Goal: Task Accomplishment & Management: Use online tool/utility

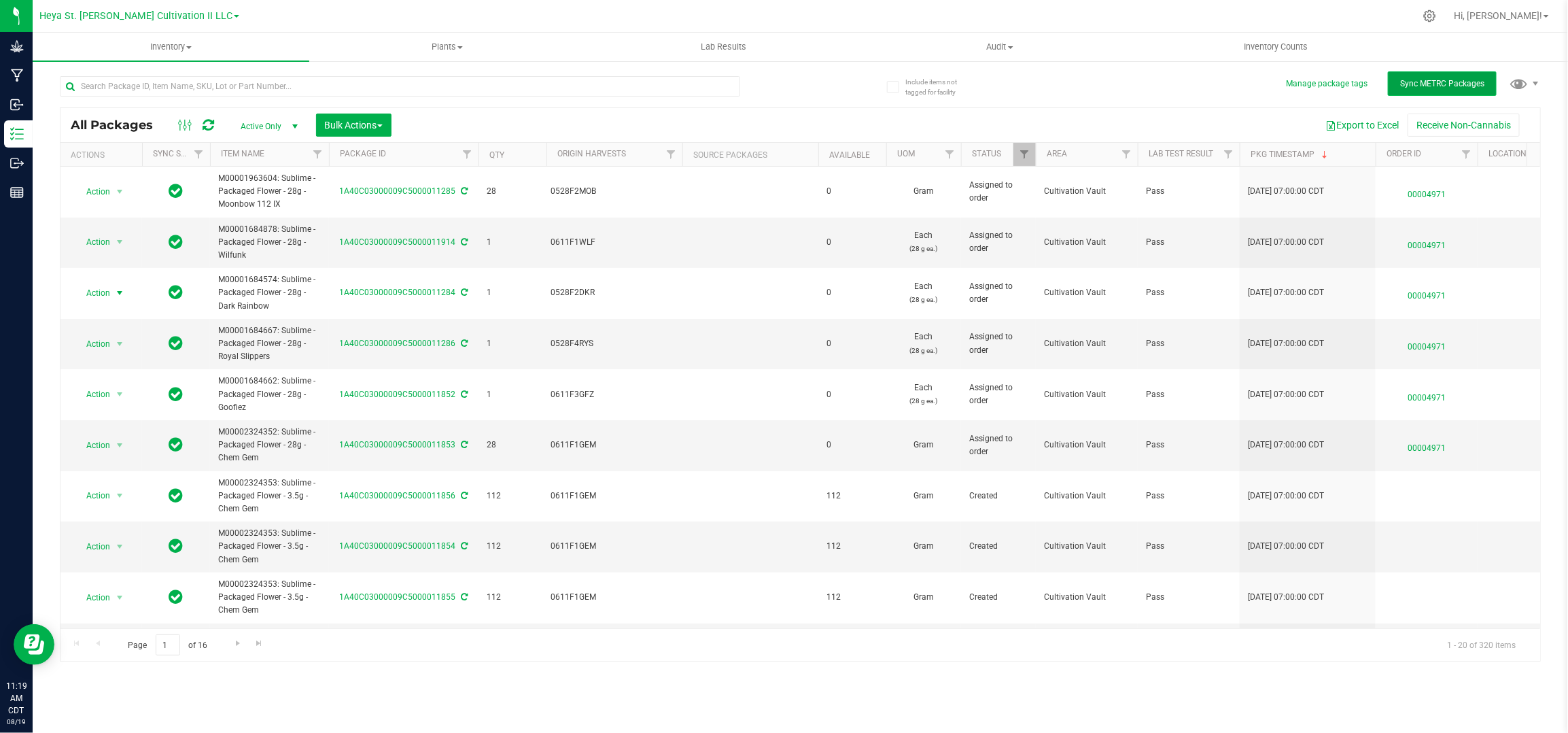
click at [1453, 79] on span "Sync METRC Packages" at bounding box center [1442, 83] width 84 height 10
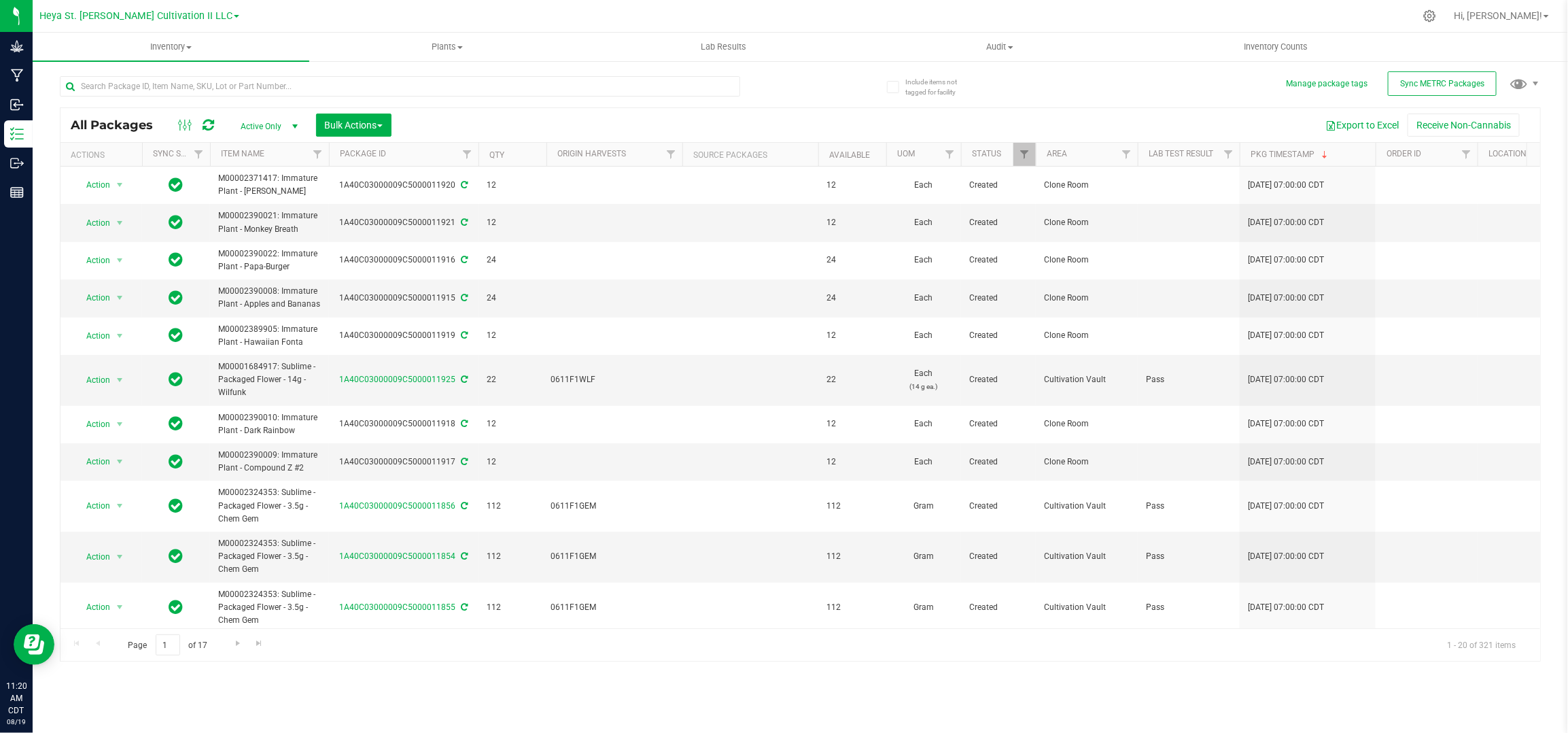
click at [420, 155] on th "Package ID" at bounding box center [404, 155] width 150 height 23
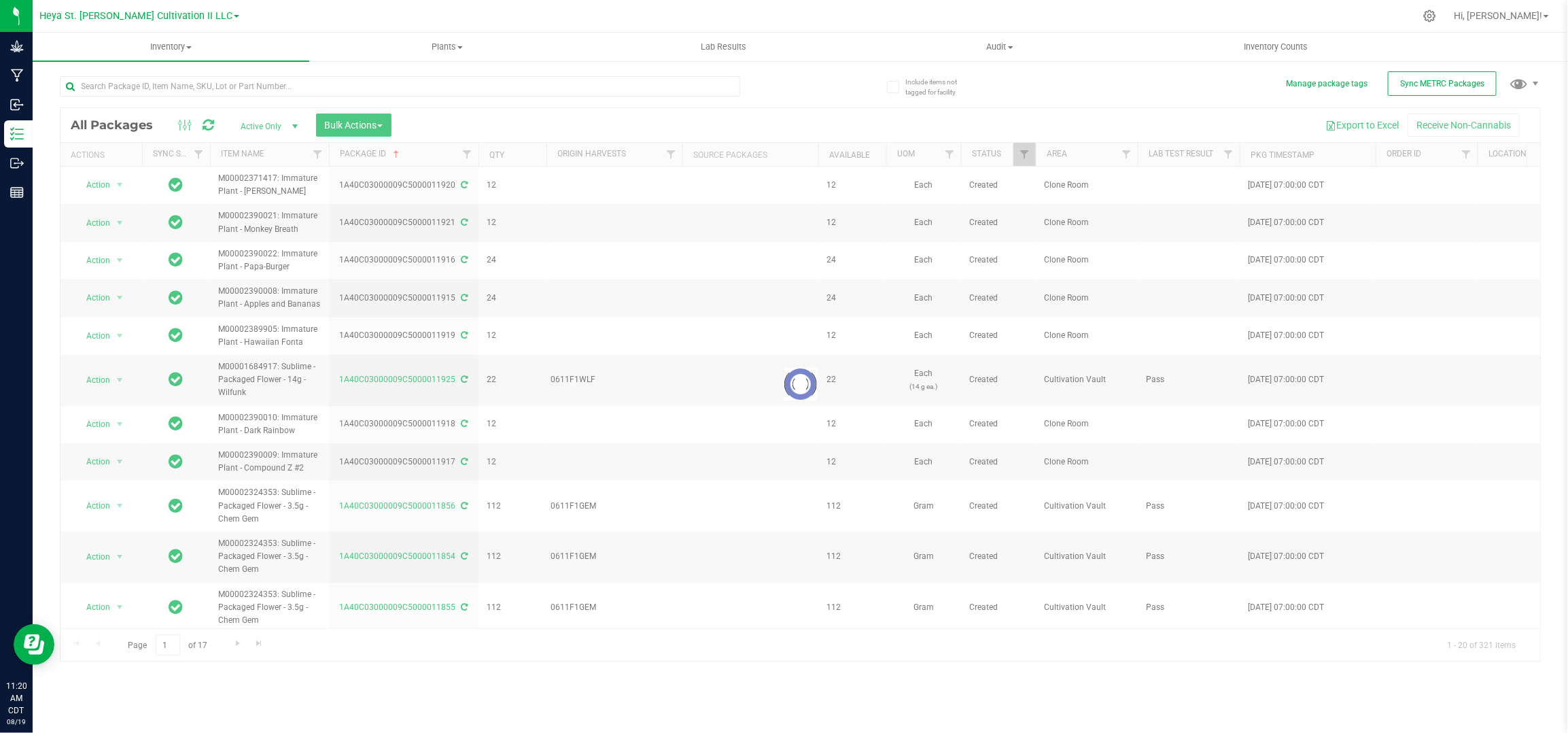
click at [420, 155] on th "Package ID" at bounding box center [404, 155] width 150 height 23
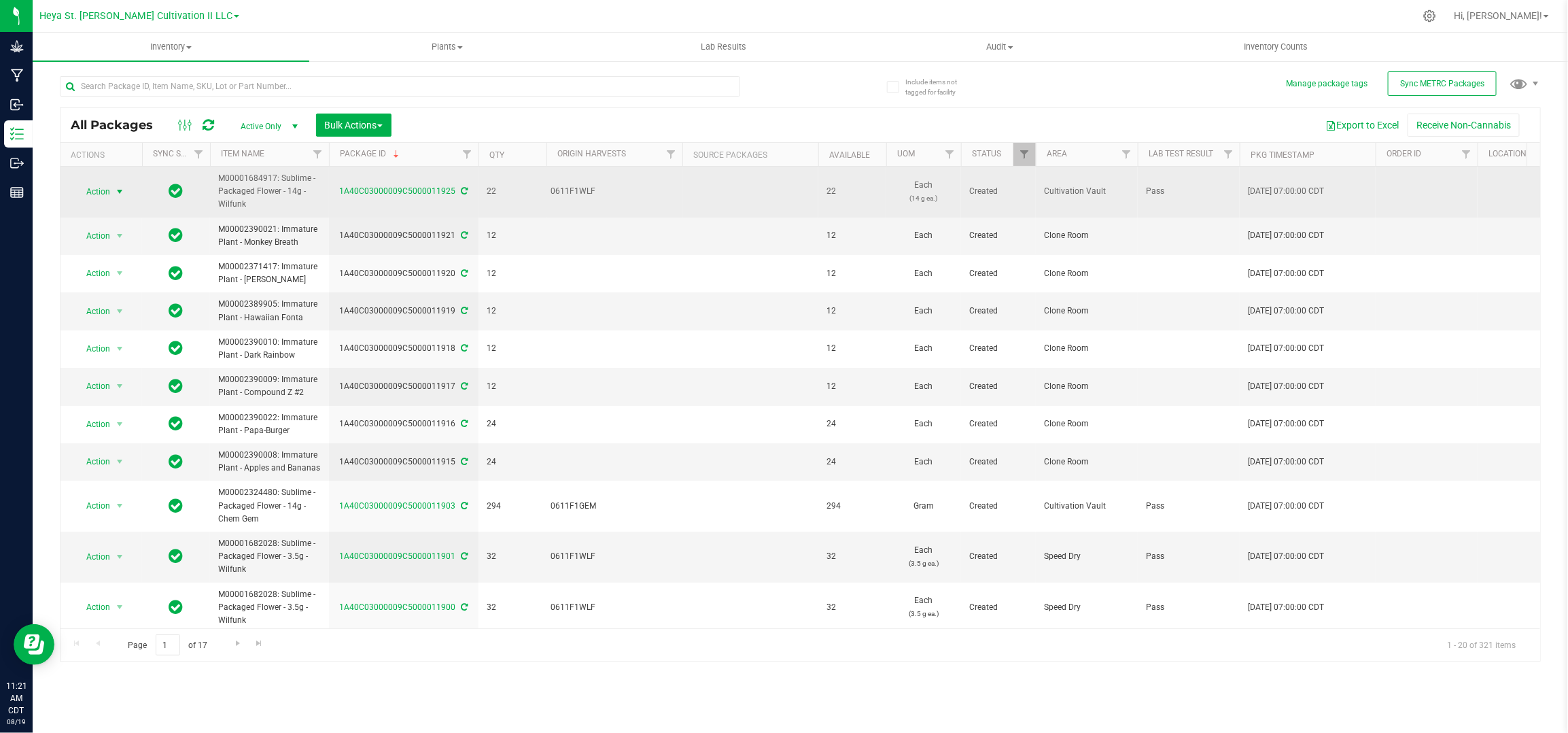
click at [100, 199] on span "Action" at bounding box center [92, 192] width 37 height 19
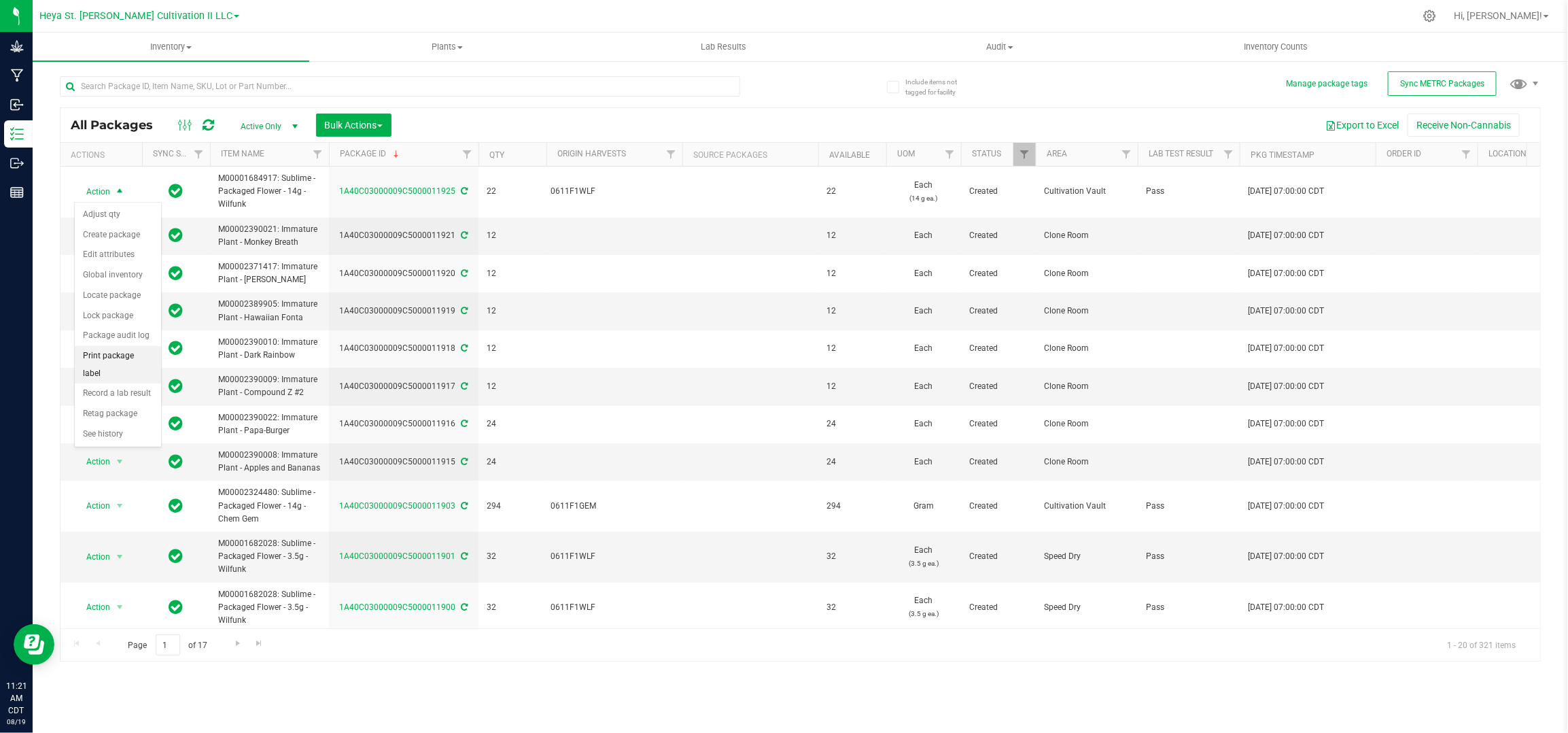
click at [117, 362] on li "Print package label" at bounding box center [118, 364] width 87 height 37
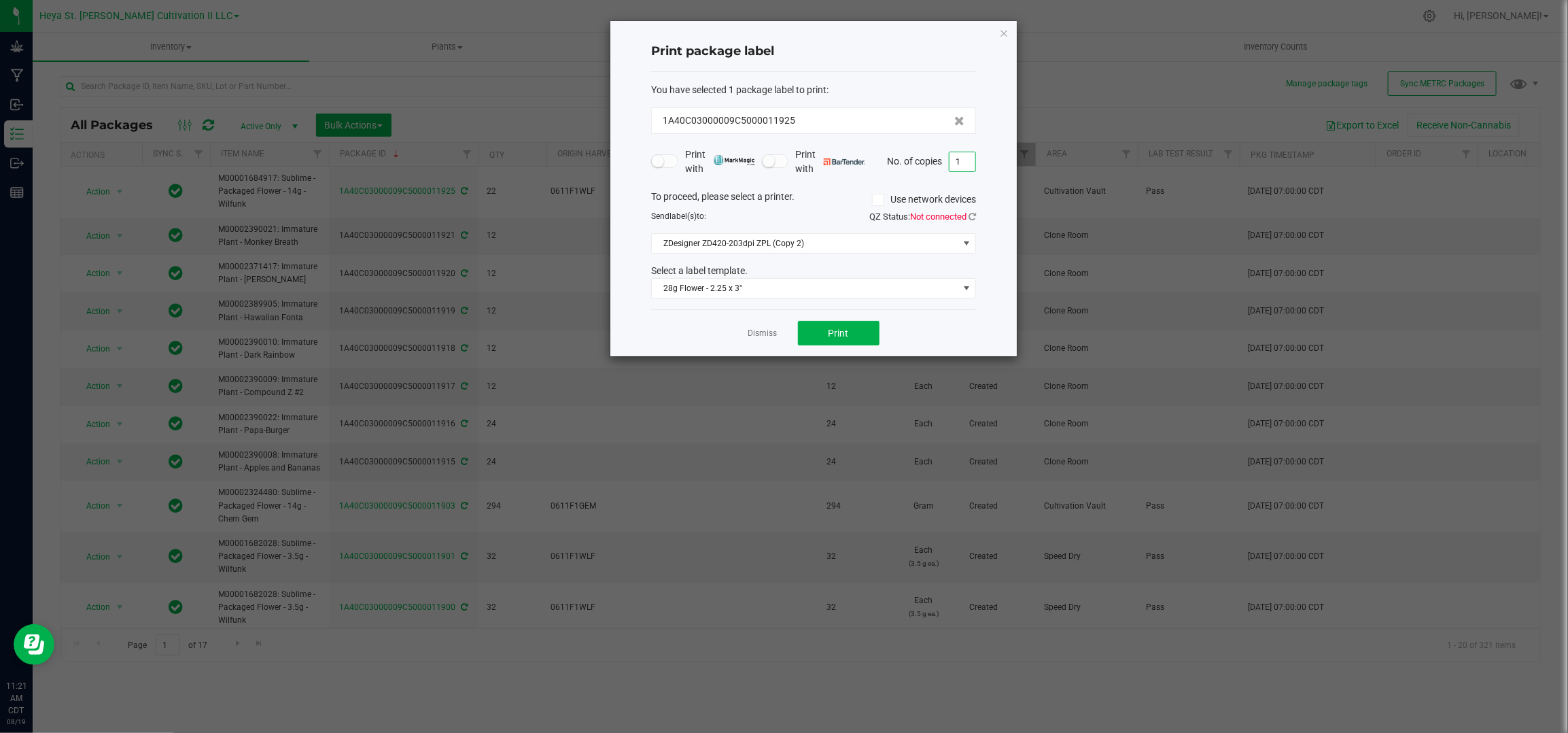
click at [966, 161] on input "1" at bounding box center [962, 162] width 26 height 19
type input "22"
click at [845, 287] on span "28g Flower - 2.25 x 3"" at bounding box center [805, 287] width 306 height 19
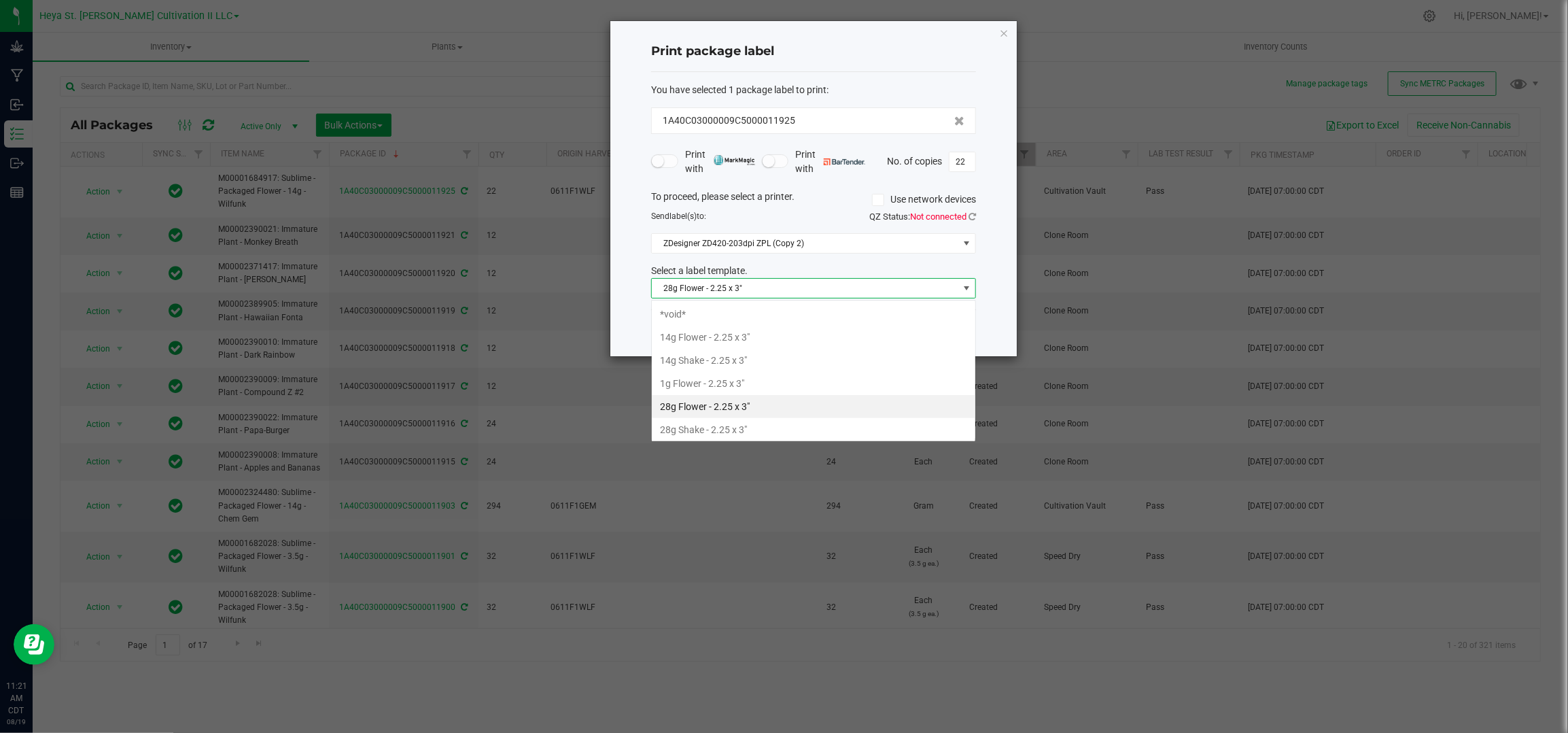
scroll to position [21, 323]
click at [833, 336] on li "14g Flower - 2.25 x 3"" at bounding box center [814, 337] width 323 height 23
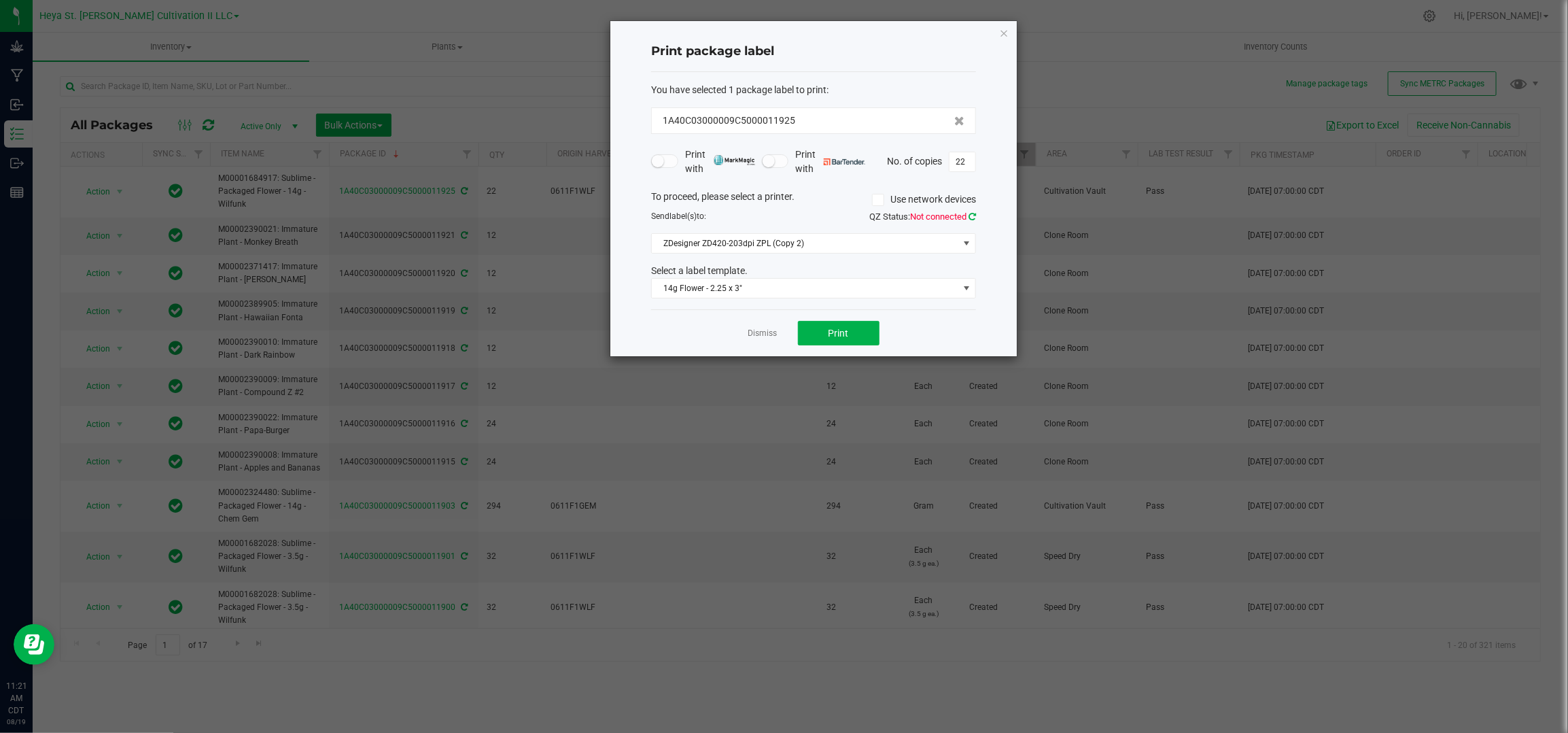
click at [970, 219] on icon at bounding box center [972, 217] width 7 height 9
click at [857, 335] on button "Print" at bounding box center [838, 333] width 81 height 24
click at [757, 334] on link "Dismiss" at bounding box center [762, 334] width 29 height 12
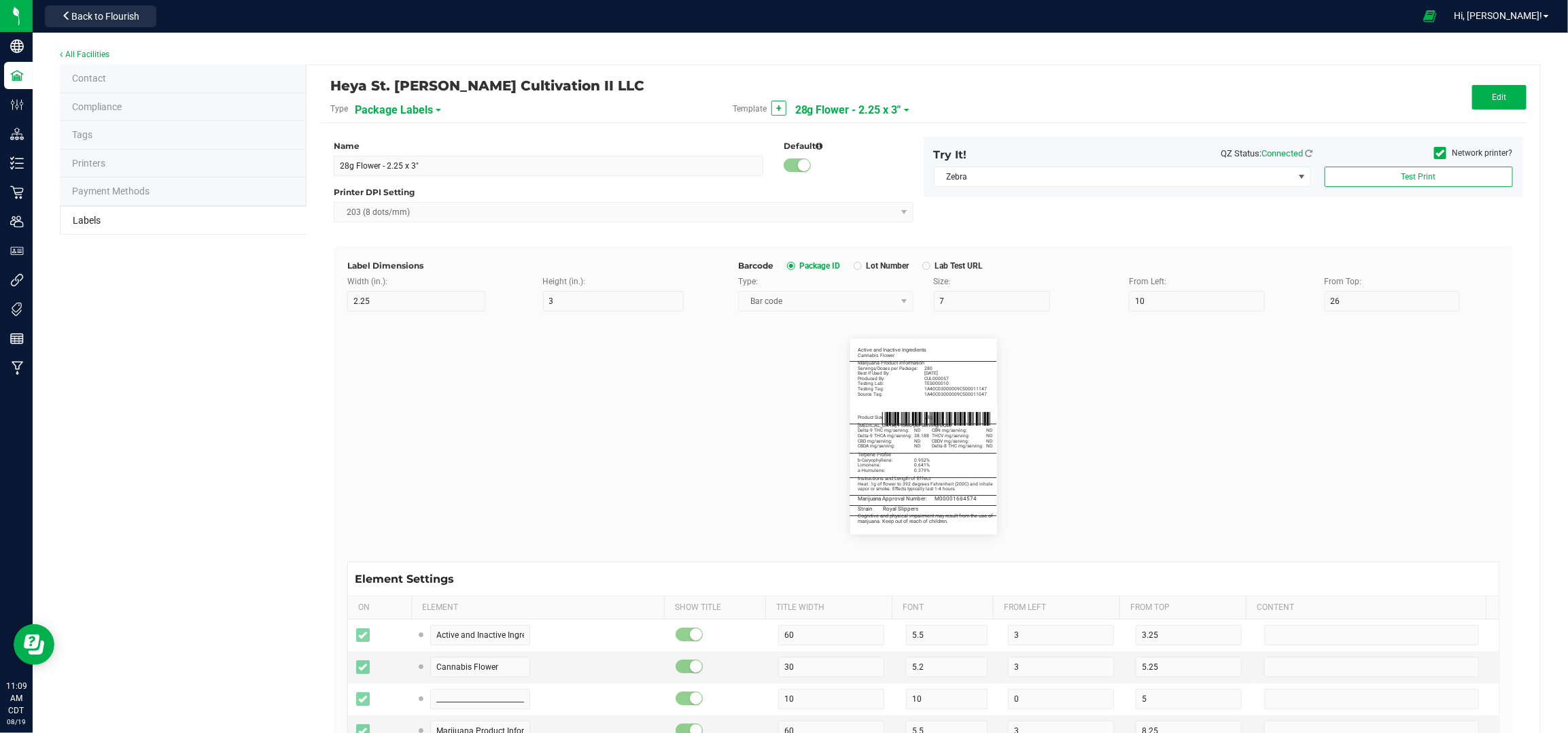
scroll to position [362, 0]
click at [835, 108] on span "28g Flower - 2.25 x 3"" at bounding box center [847, 110] width 106 height 23
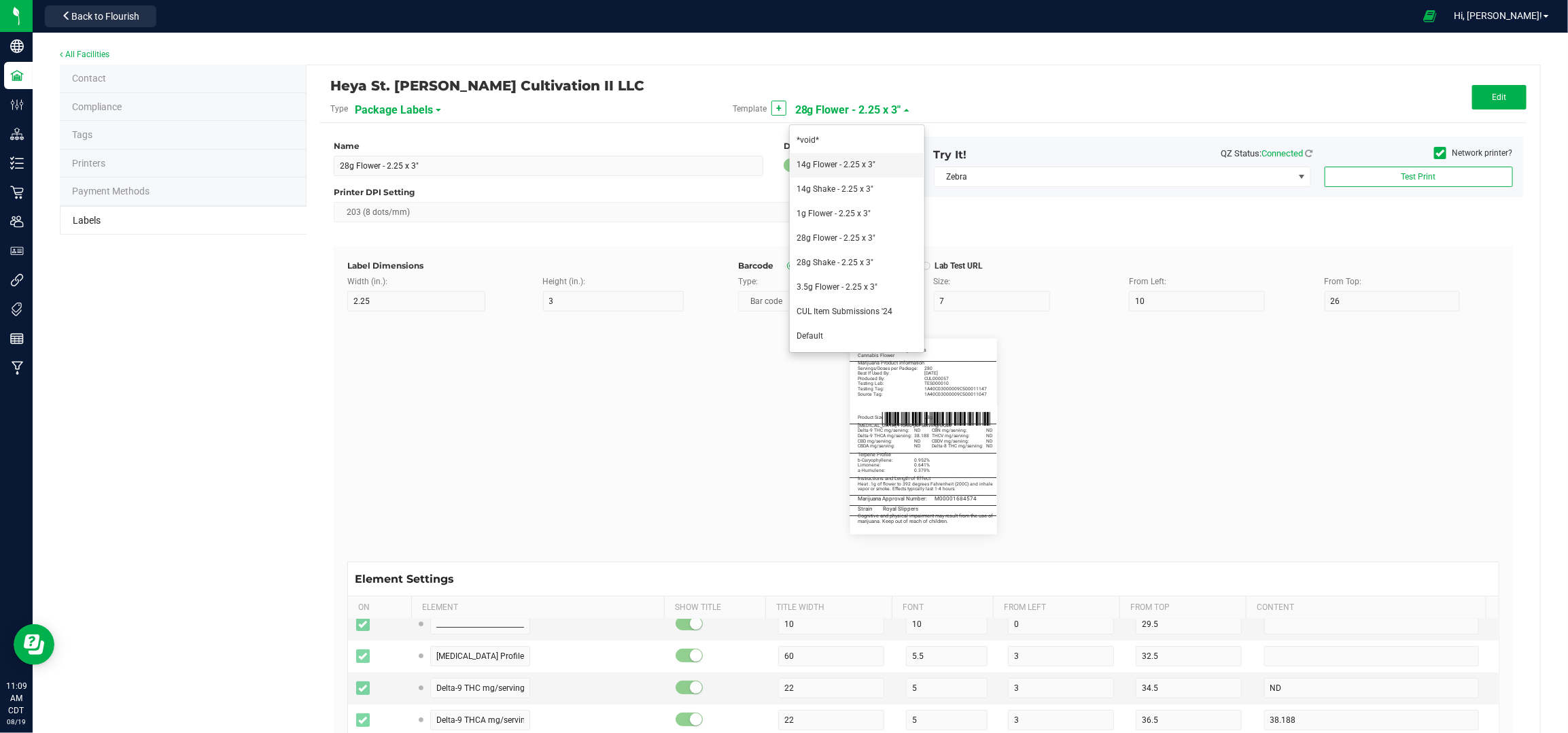
click at [858, 169] on li "14g Flower - 2.25 x 3"" at bounding box center [856, 164] width 135 height 24
type input "14g Flower - 2.25 x 3""
type input "Strain"
type input "10"
type input "6"
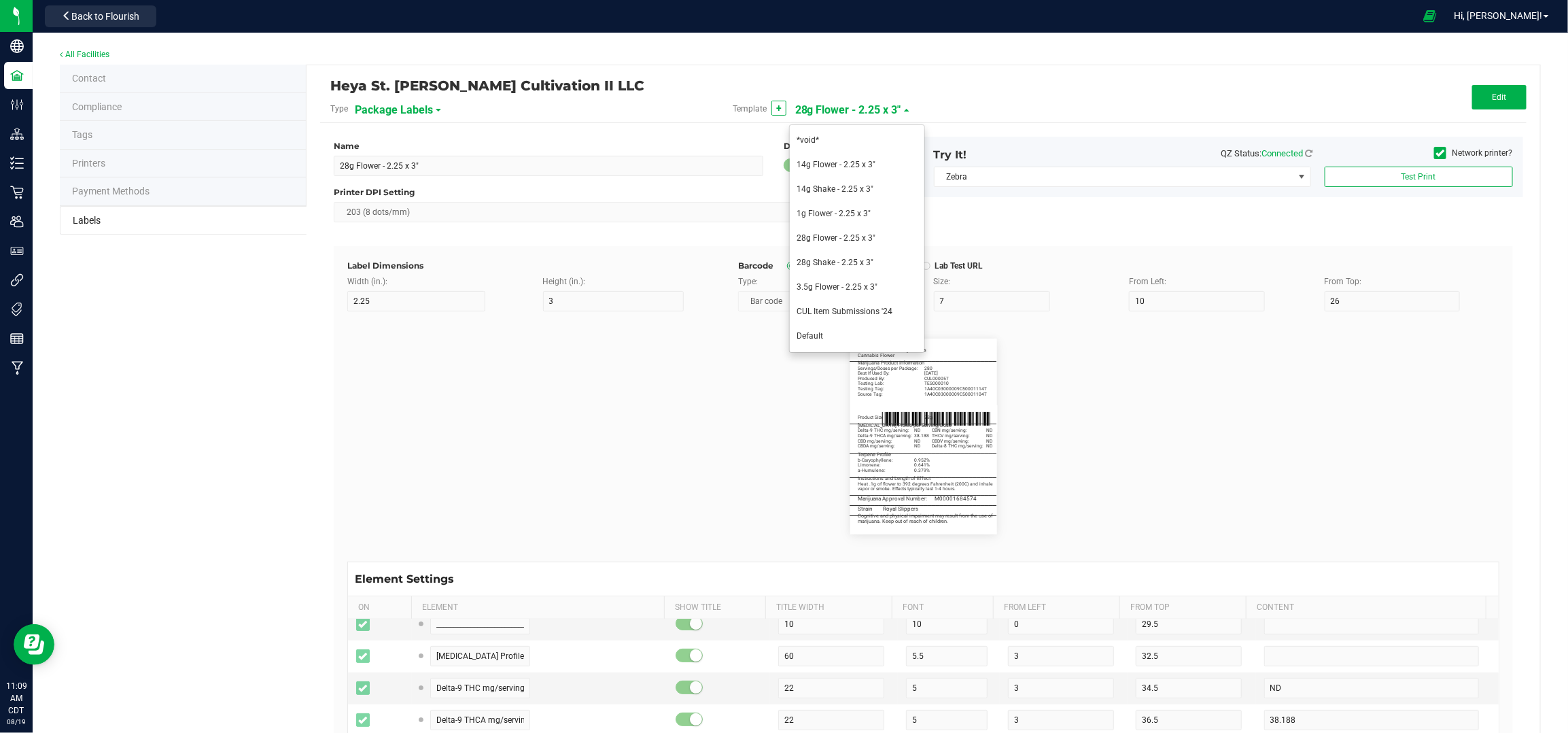
type input "64.75"
type input "Chem GEM"
type input "Active and Inactive Ingredients"
type input "60"
type input "5.5"
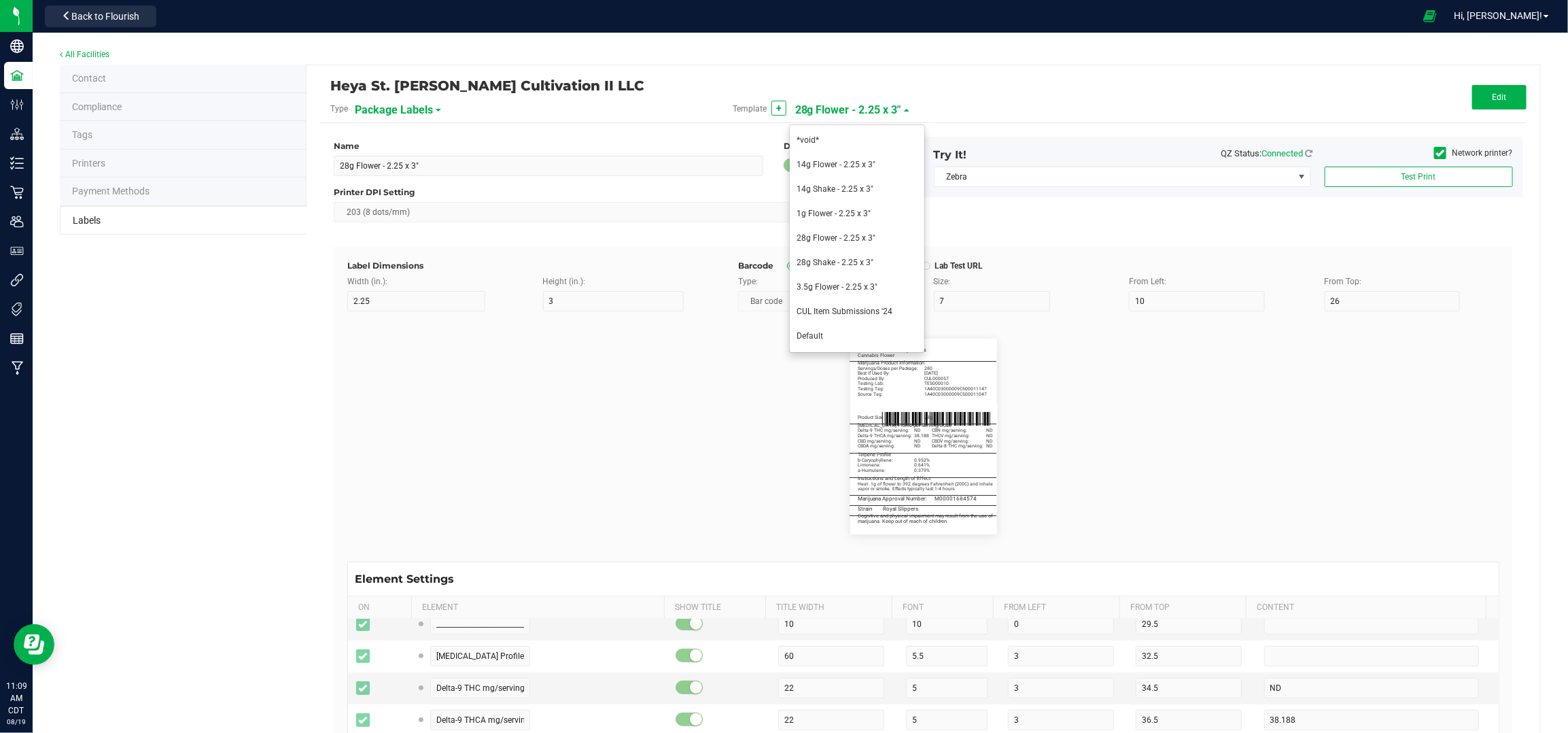
type input "3.25"
type input "Cannabis Flower"
type input "20"
type input "5.2"
type input "3"
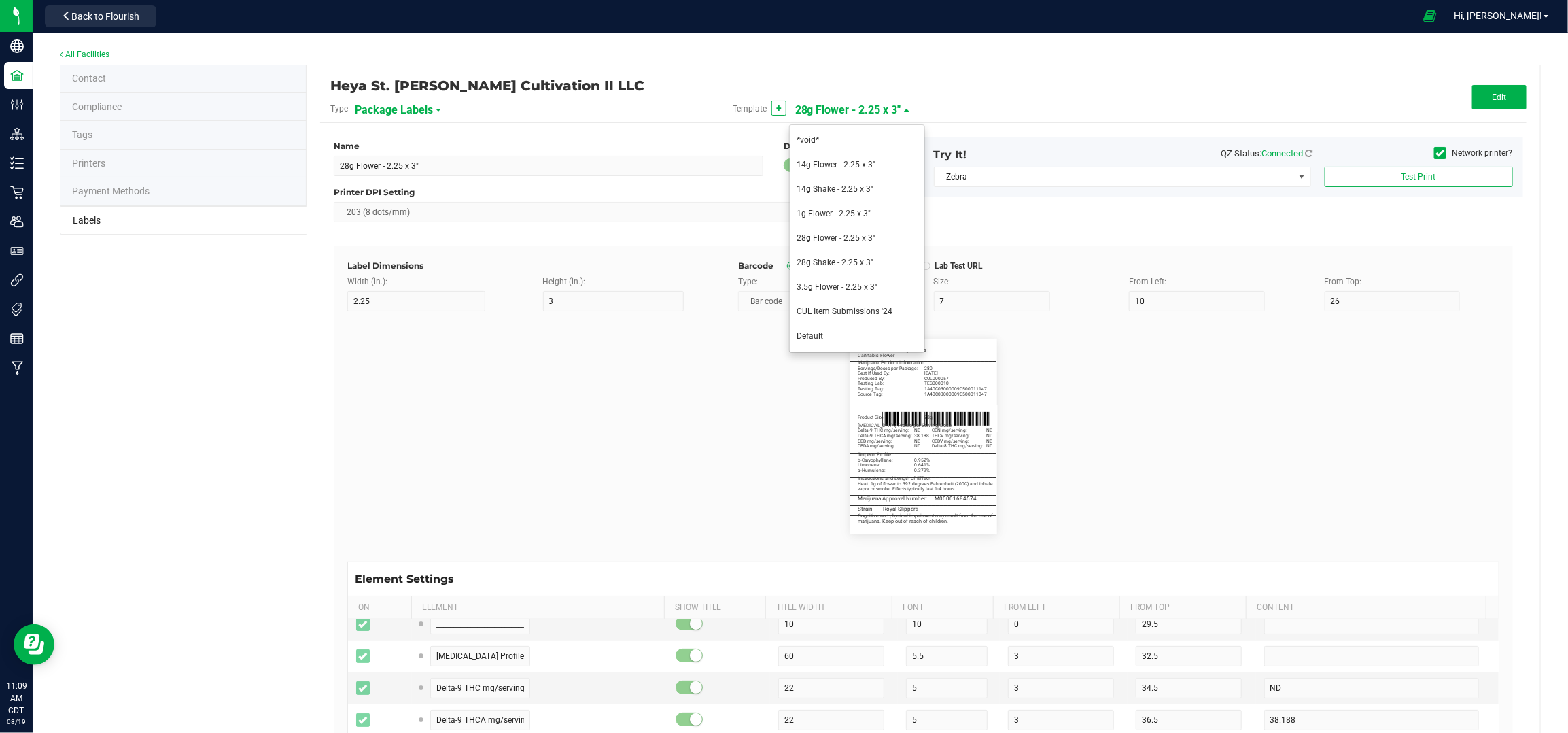
type input "5.25"
type input "_____________________________________"
type input "10"
type input "0"
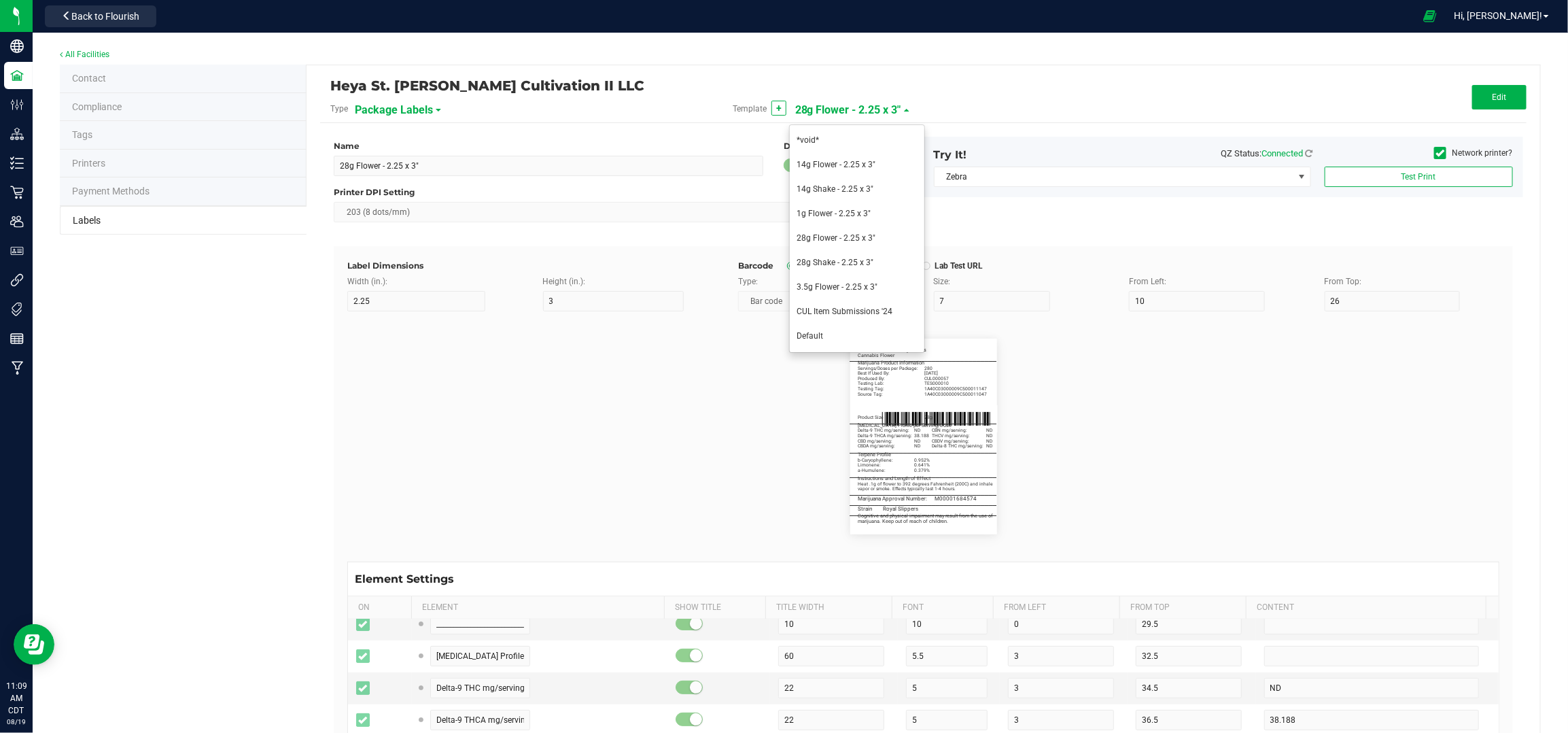
type input "5"
type input "Marijuana Product Information"
type input "60"
type input "5.5"
type input "8.5"
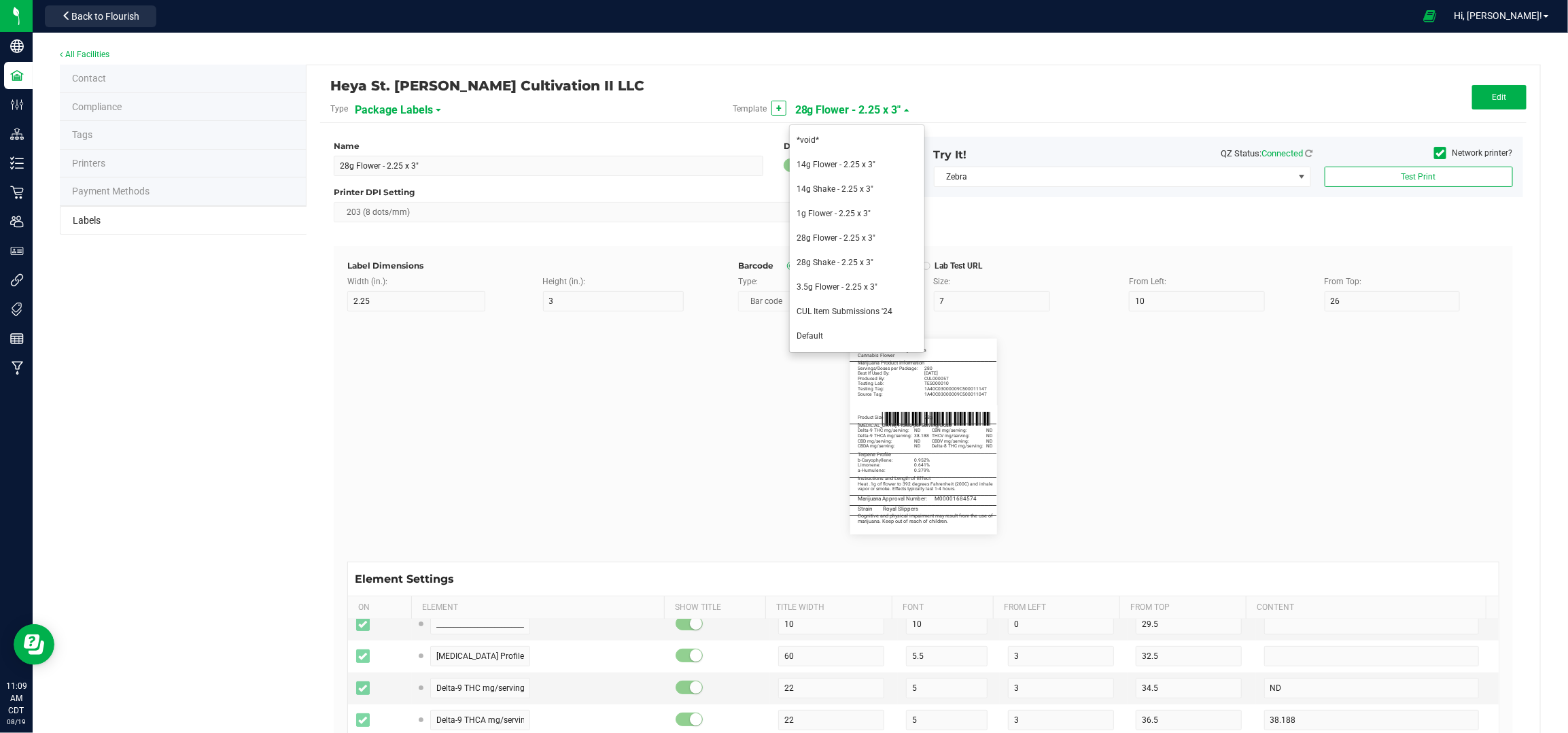
type input "Servings / Doses per Package:"
type input "10.5"
type input "140"
type input "Best if Used By:"
type input "12.5"
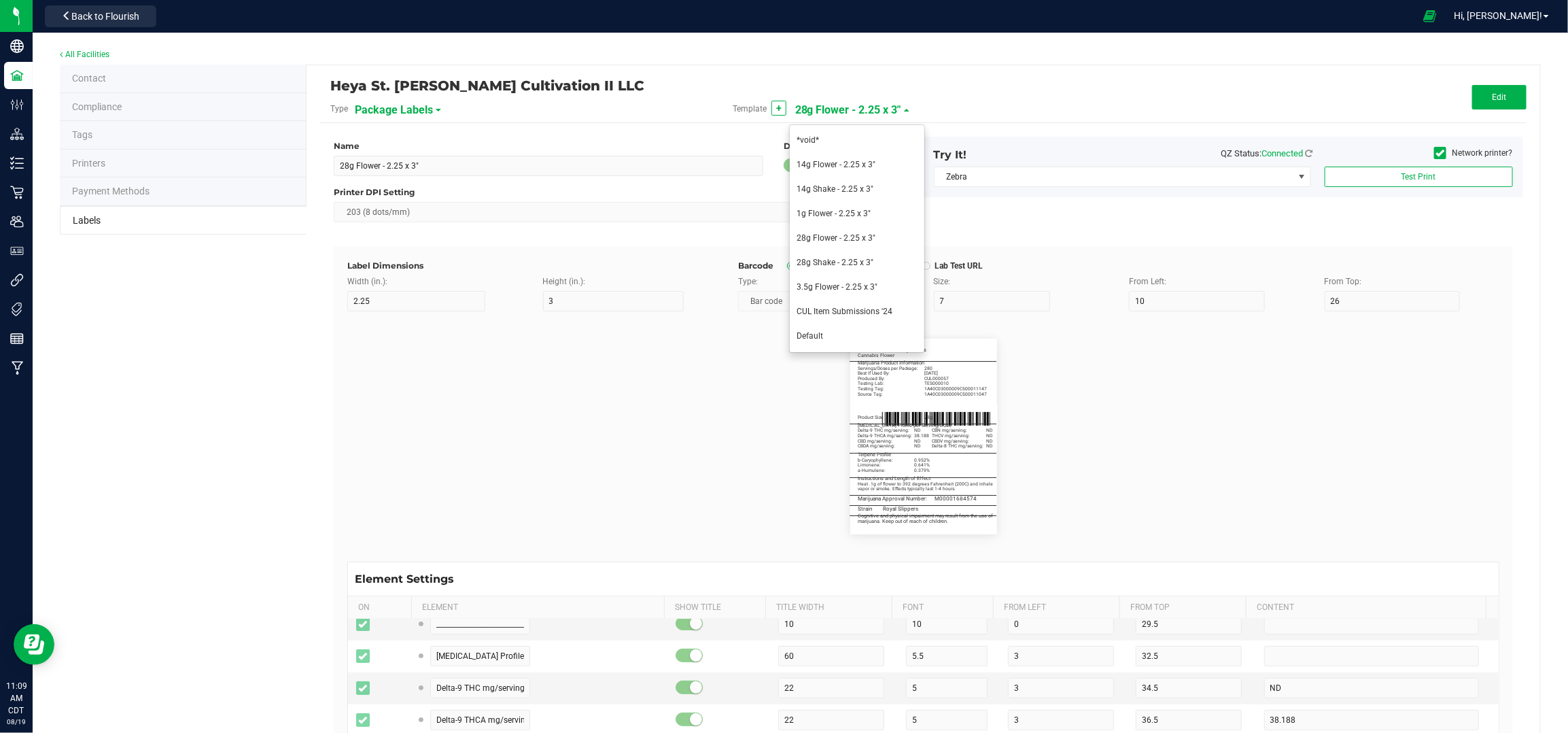
type input "[DATE]"
type input "Produced By:"
type input "14.5"
type input "CUL000057"
type input "Testing Lab:"
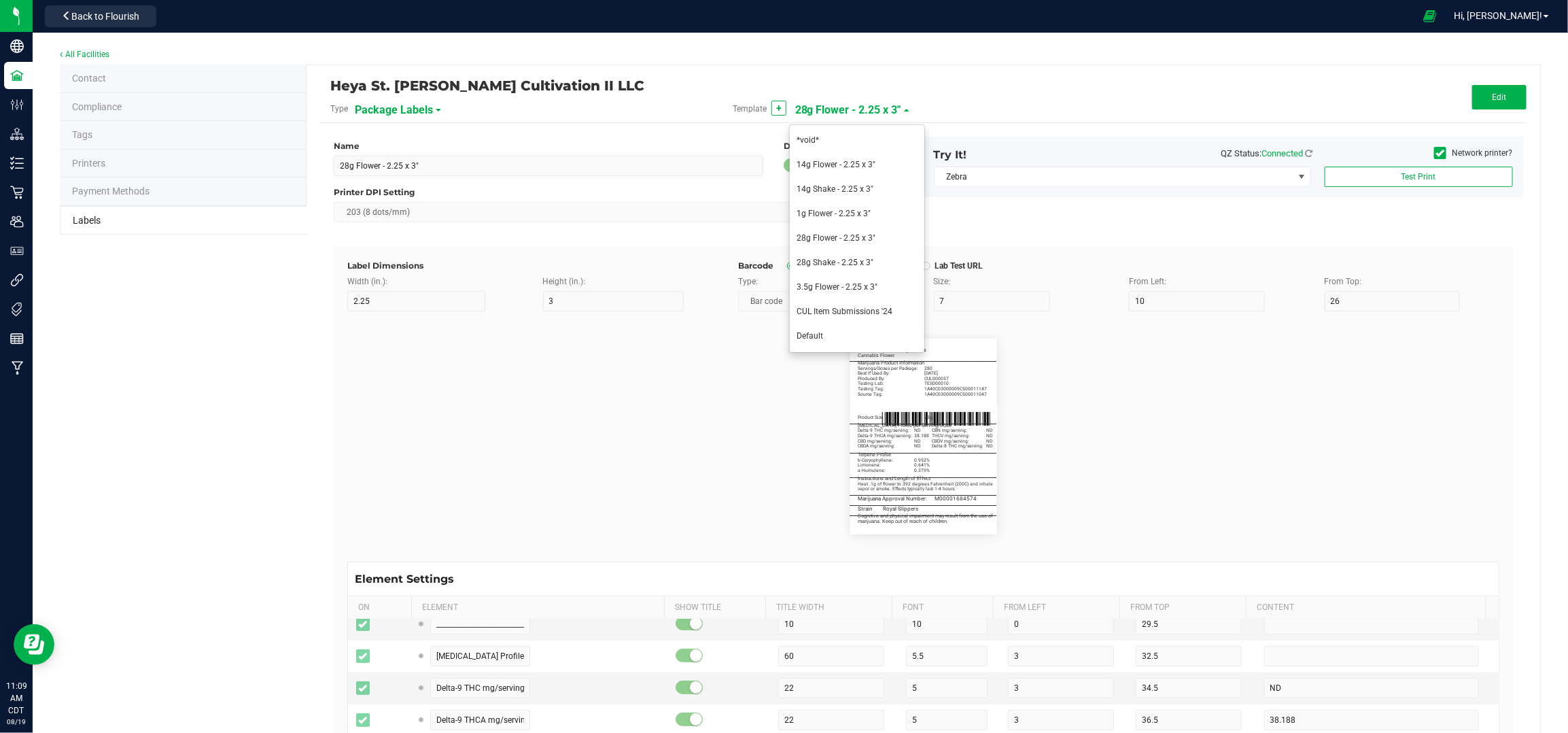
type input "16.5"
type input "TES000010"
type input "Testing Tag:"
type input "18.5"
type input "1A40C03000009C500011302"
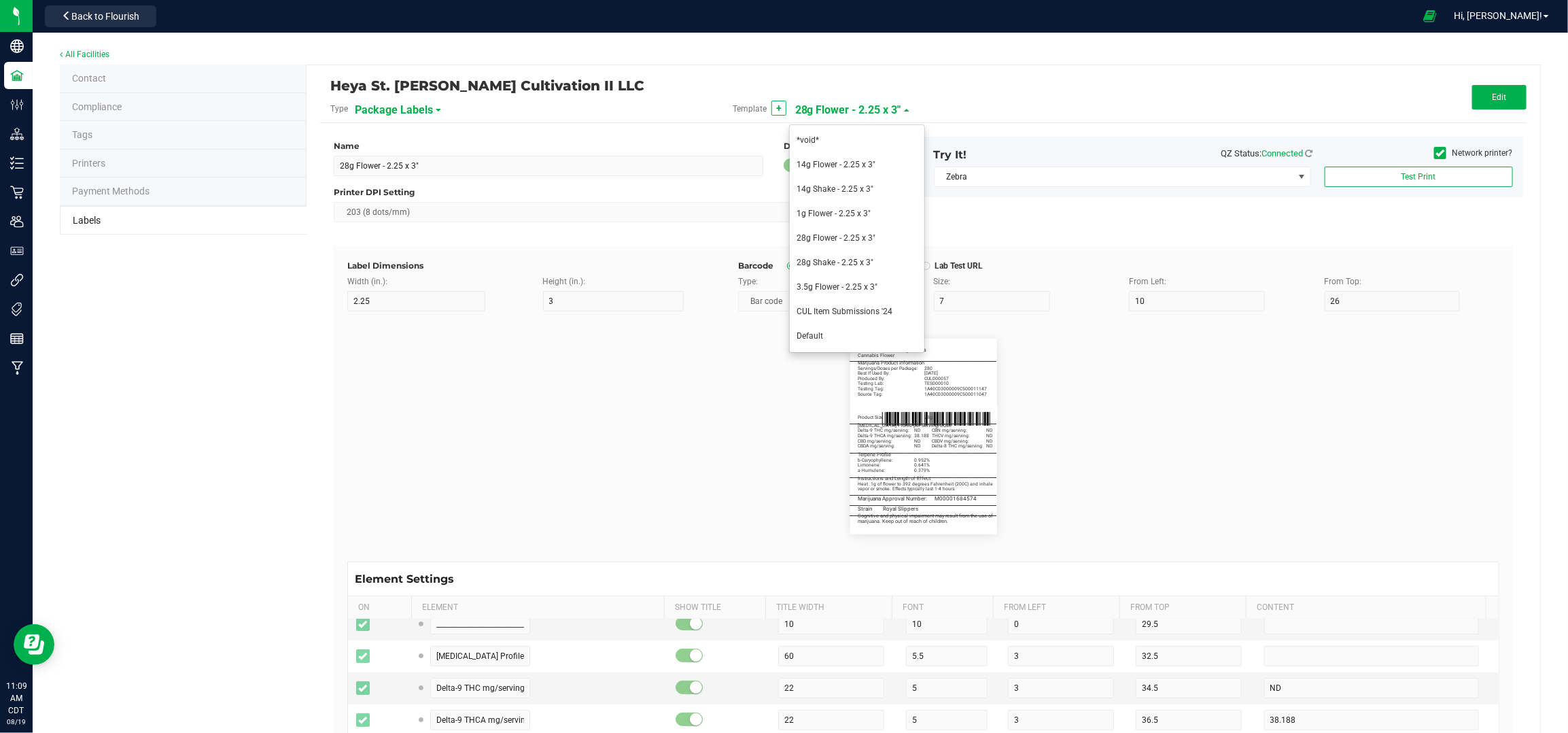
type input "Source Tag:"
type input "20.5"
type input "1A40C03000009C500011276"
type input "Product Size:"
type input "26"
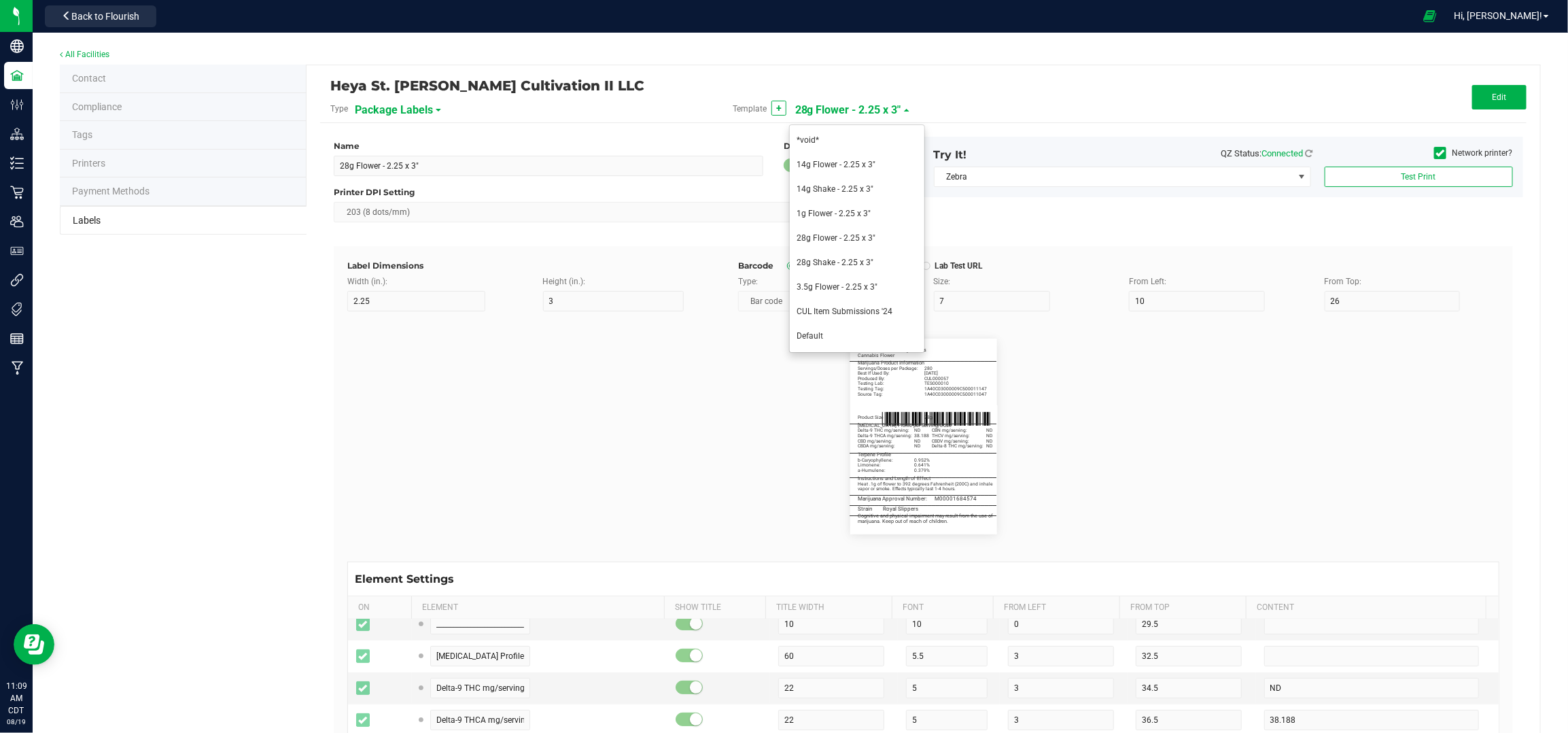
type input "5"
type input "3"
type input "14g"
type input "_____________________________________"
type input "10"
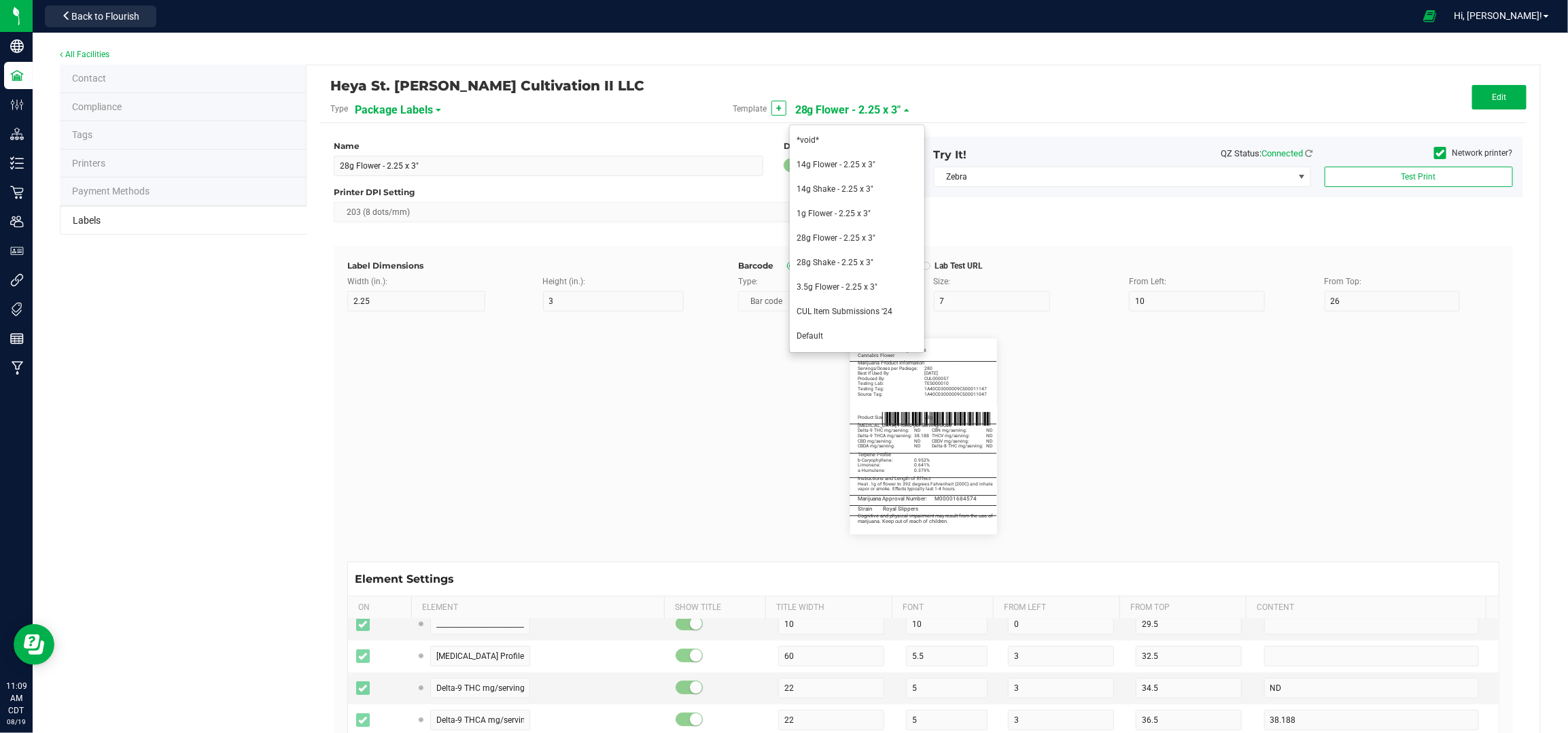
type input "10"
type input "0"
type input "29.5"
type input "[MEDICAL_DATA] Profile Per Serving/Dose"
type input "60"
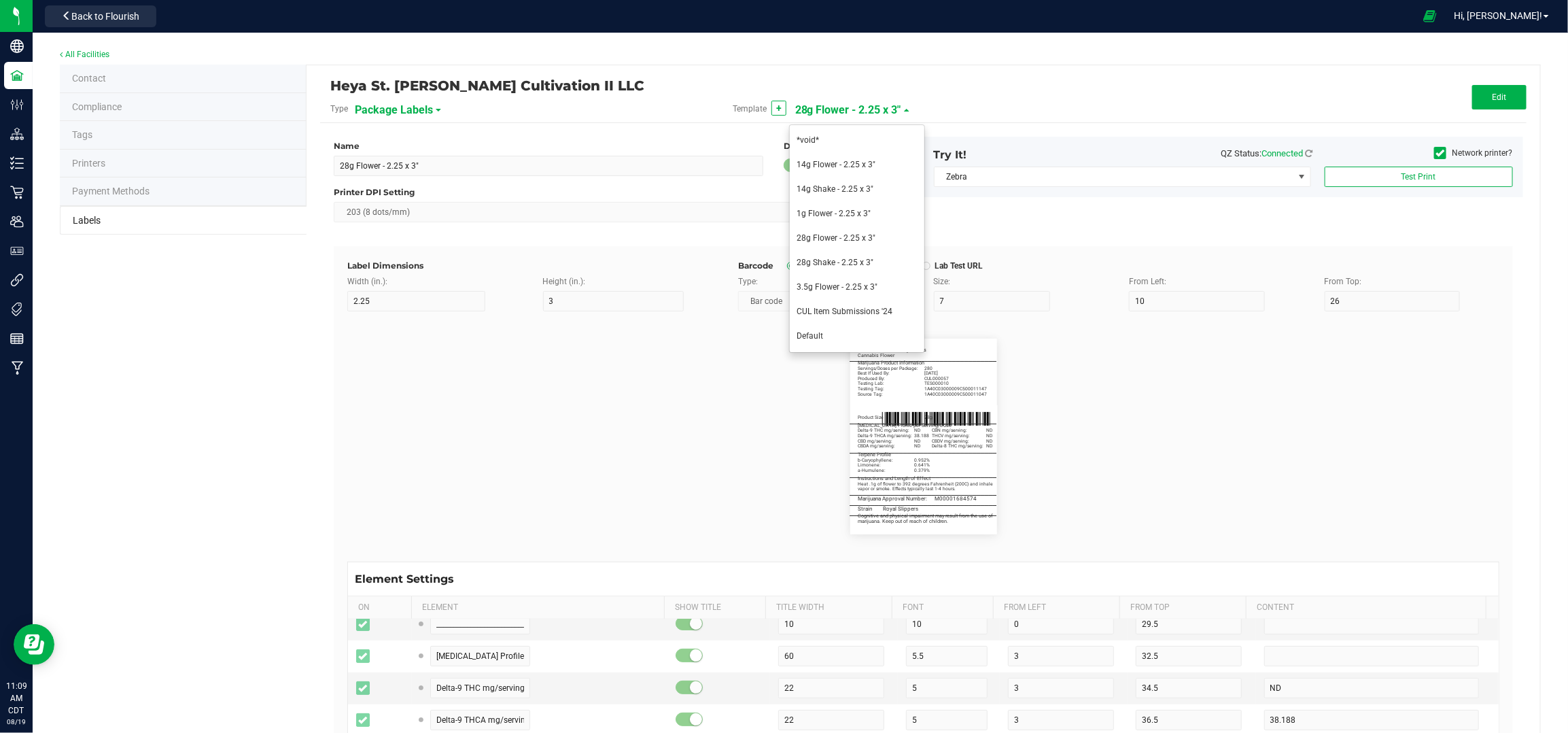
type input "5.5"
type input "32.5"
type input "Delta-9 THC mg/serving:"
type input "34.5"
type input "1.231"
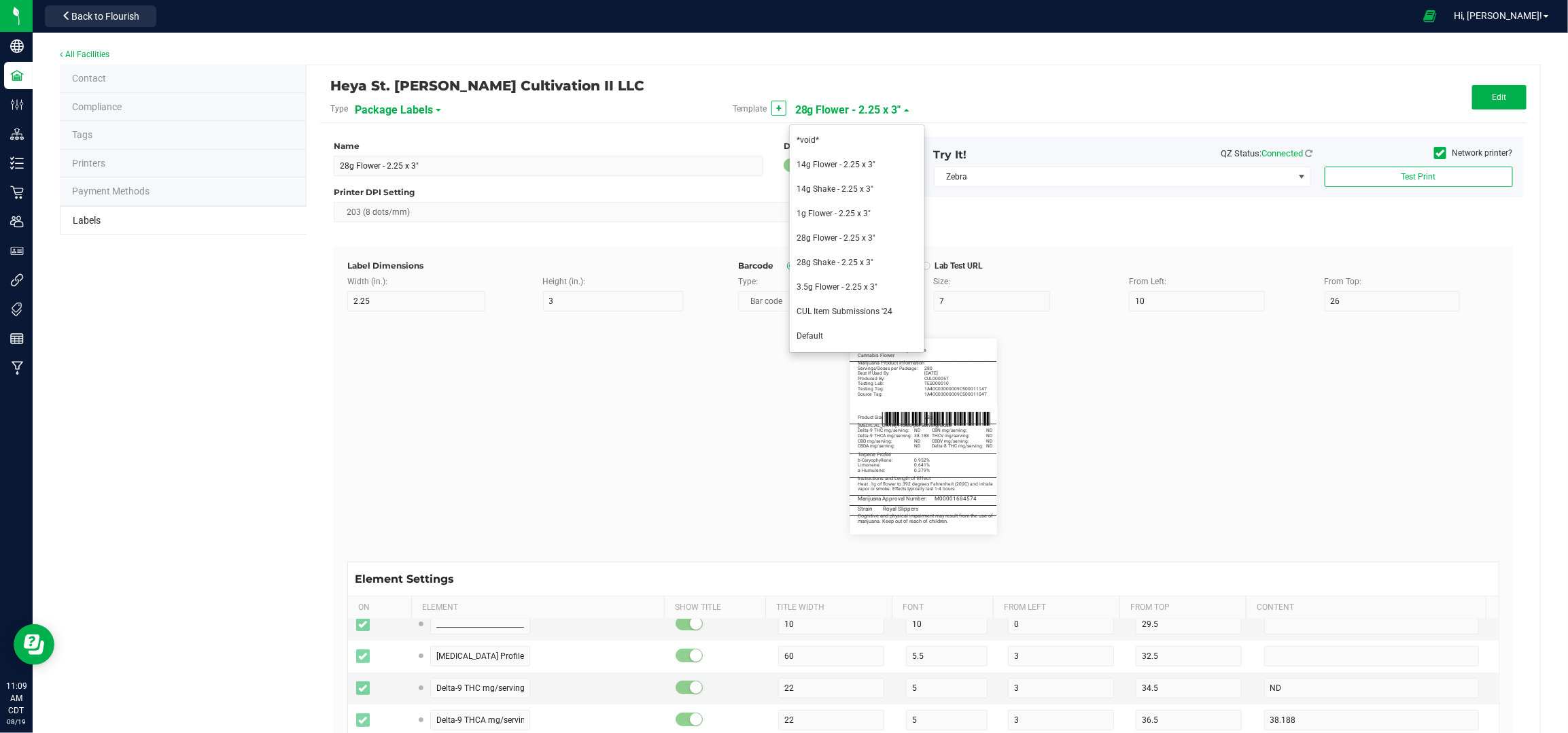
type input "Delta-9 THCA mg/serving:"
type input "36.5"
type input "34.654"
type input "CBD mg/serving:"
type input "38.5"
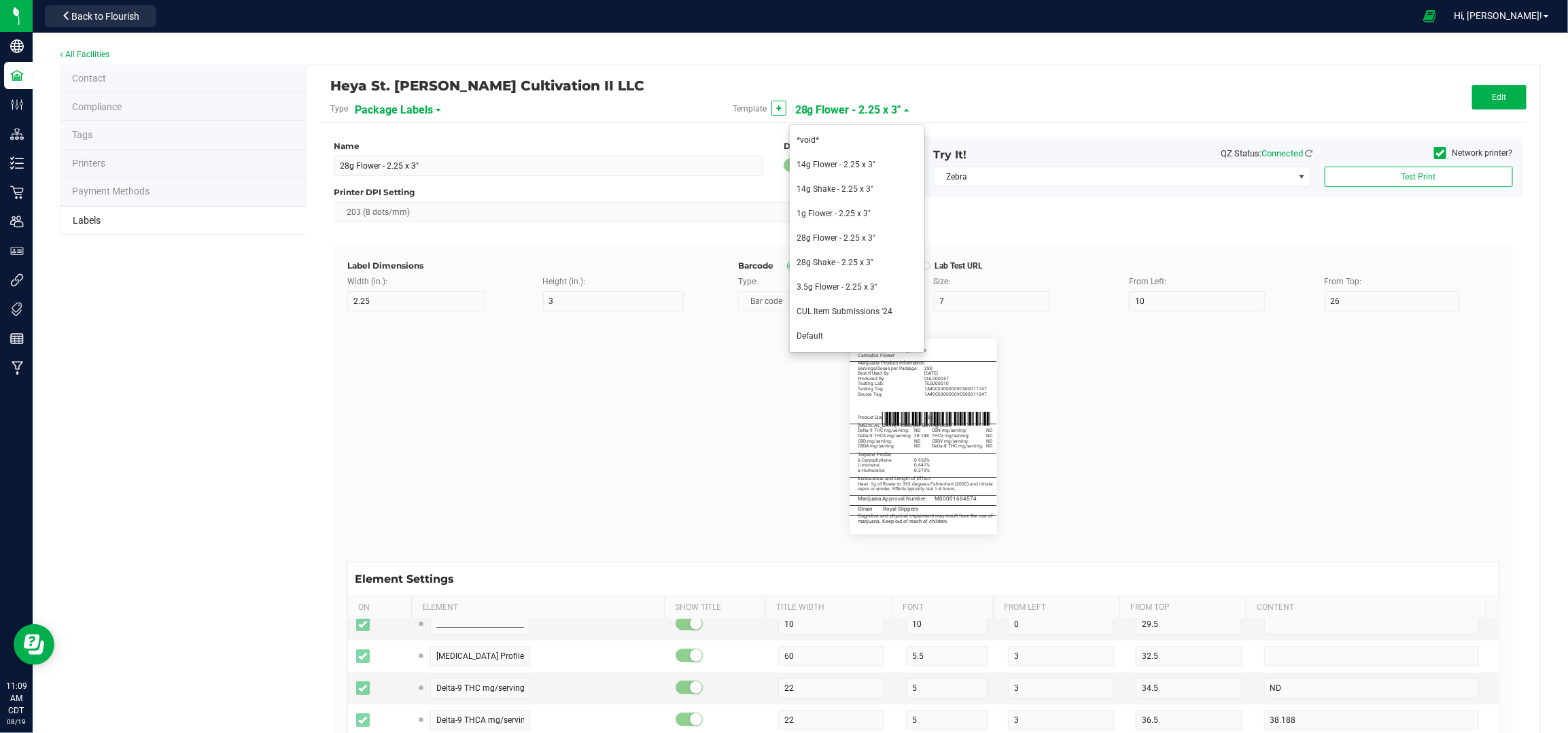
type input "CBDA mg/serving:"
type input "22"
type input "3"
type input "40.5"
type input "CBN mg/serving:"
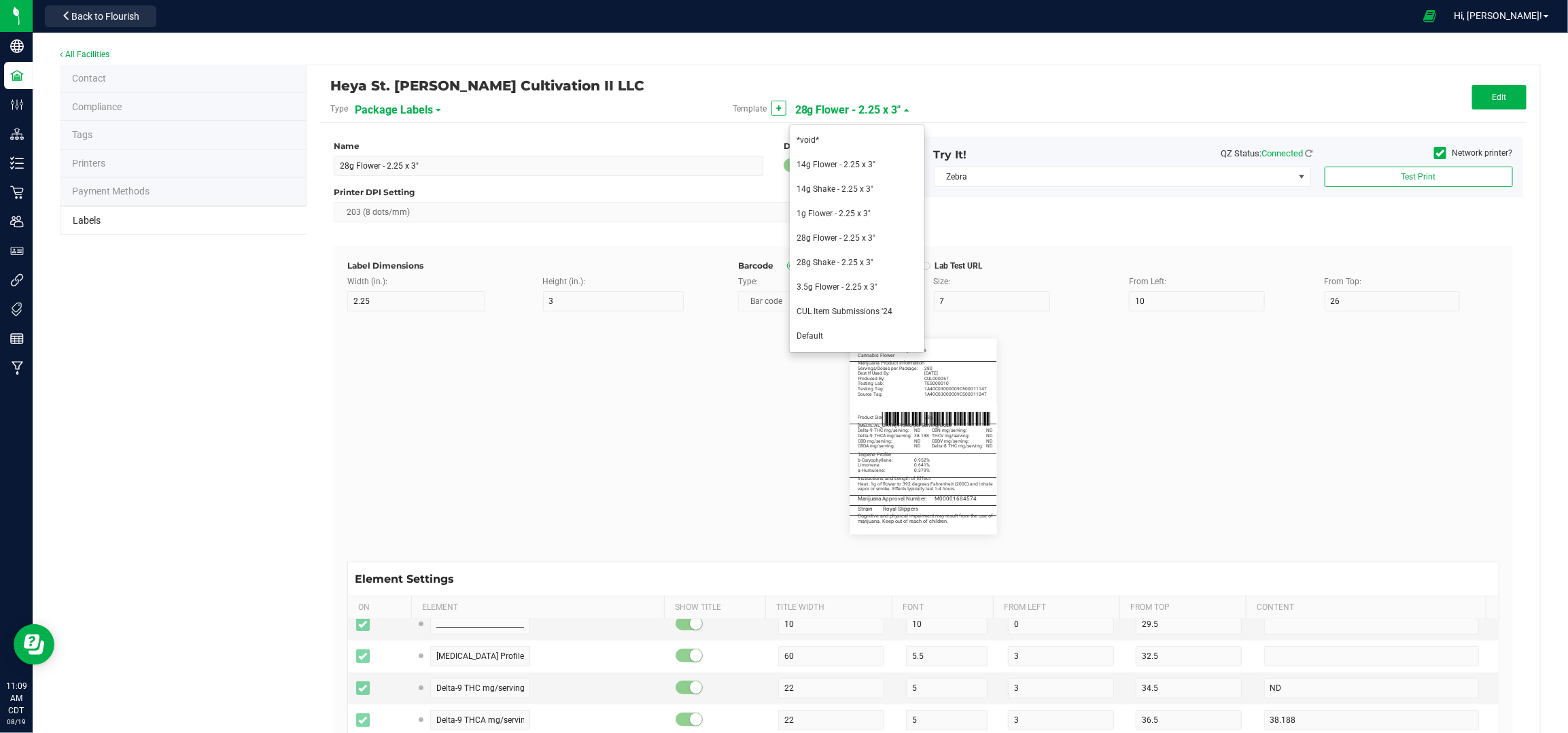
type input "34.5"
type input "THCV mg/serving:"
type input "36.5"
type input "CBDV mg/serving:"
type input "38.5"
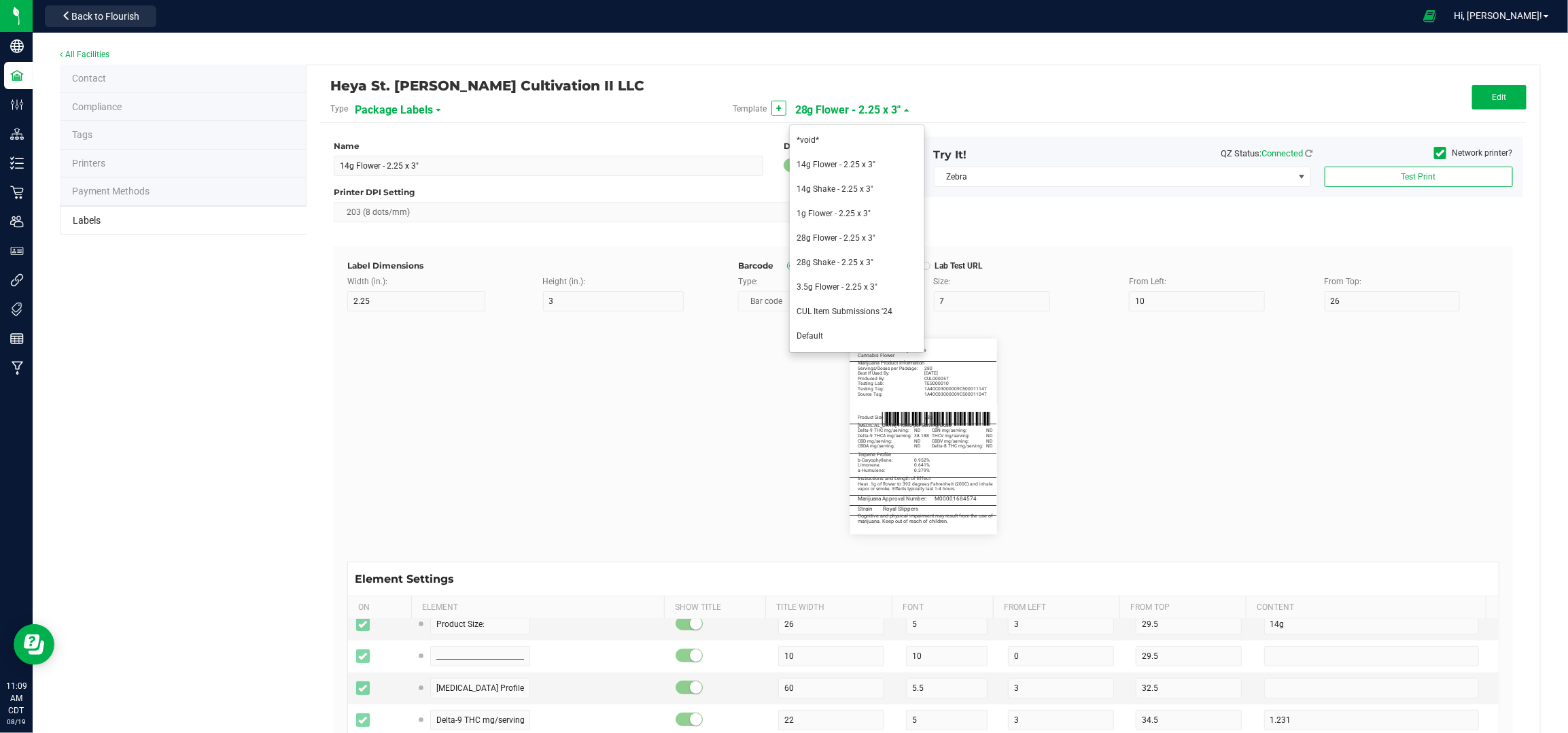
type input "Delta-8 THC mg/serving:"
type input "21"
type input "5"
type input "32"
type input "40.5"
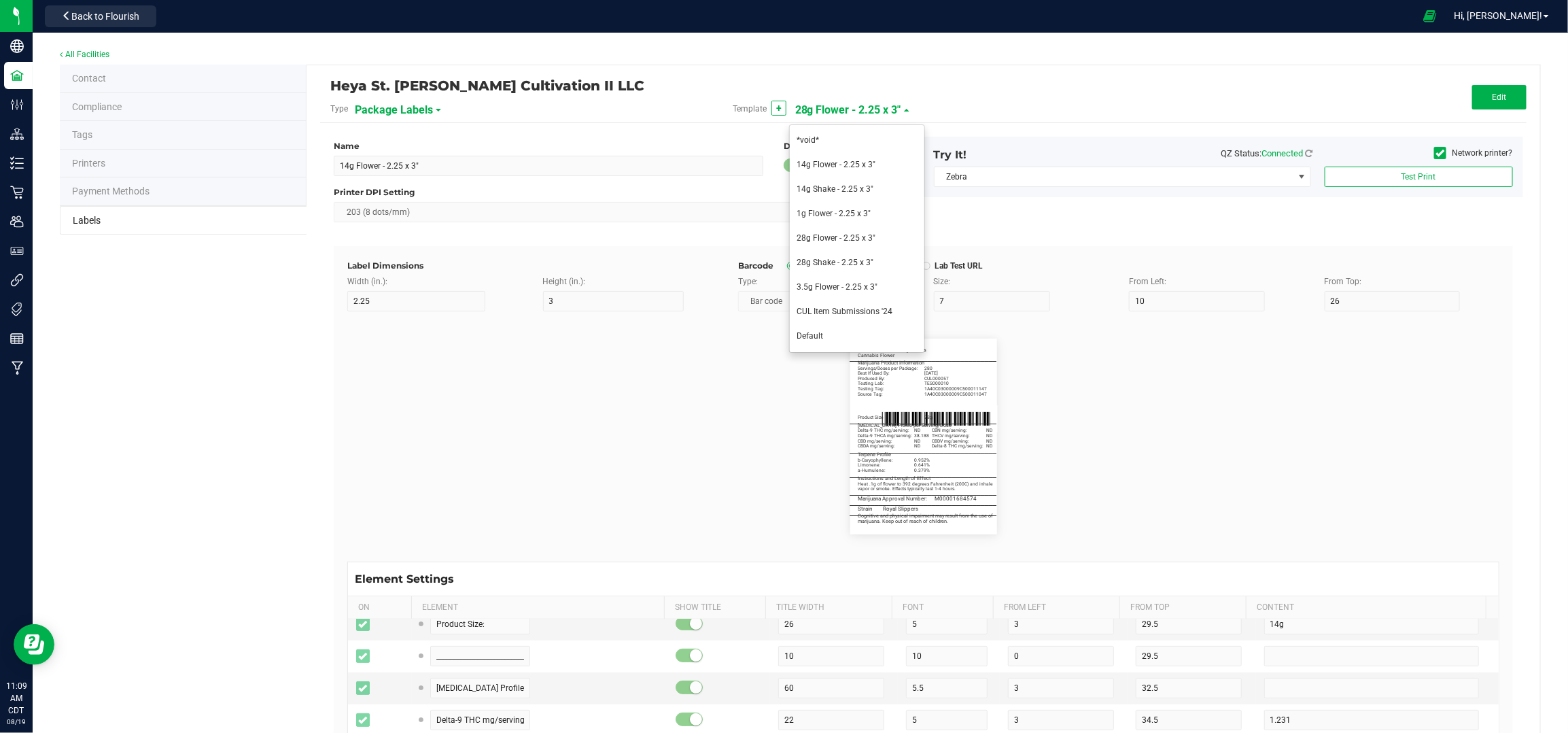
type input "ND"
type input "_____________________________________"
type input "10"
type input "0"
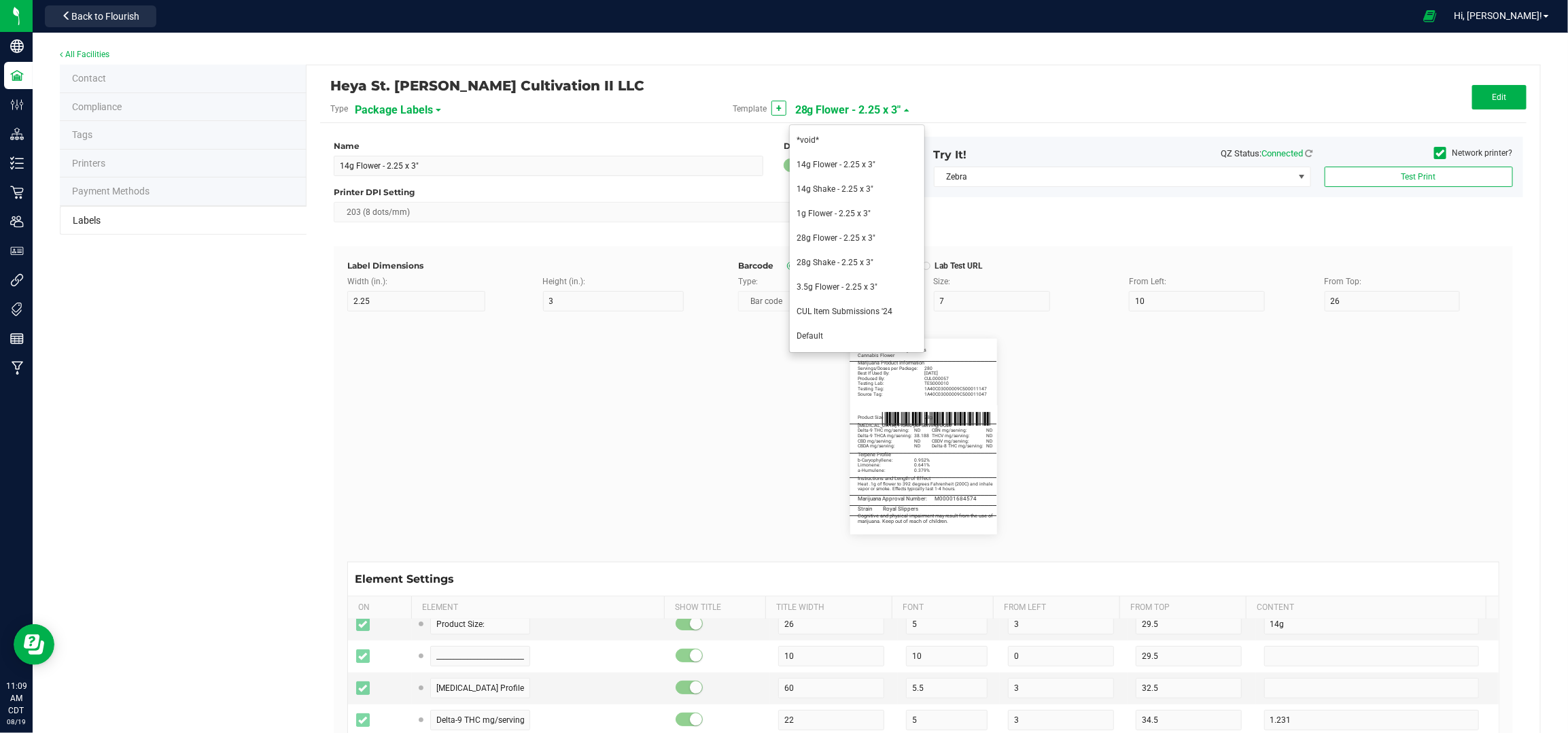
type input "40.75"
type input "Terpene Profile"
type input "30"
type input "5.5"
type input "44"
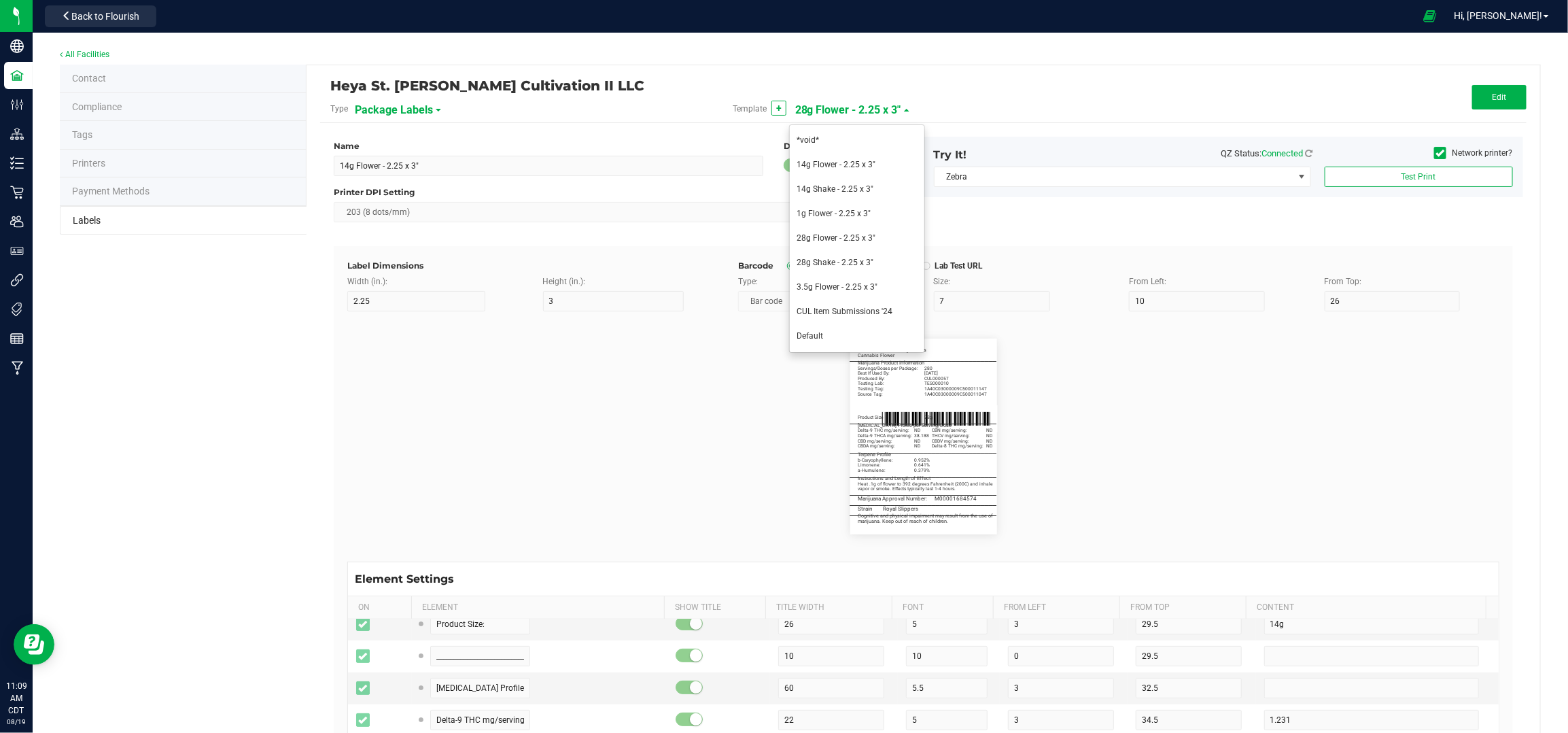
type input "b-Caryophylene:"
type input "45"
type input "0.485%"
type input "Limonene:"
type input "48"
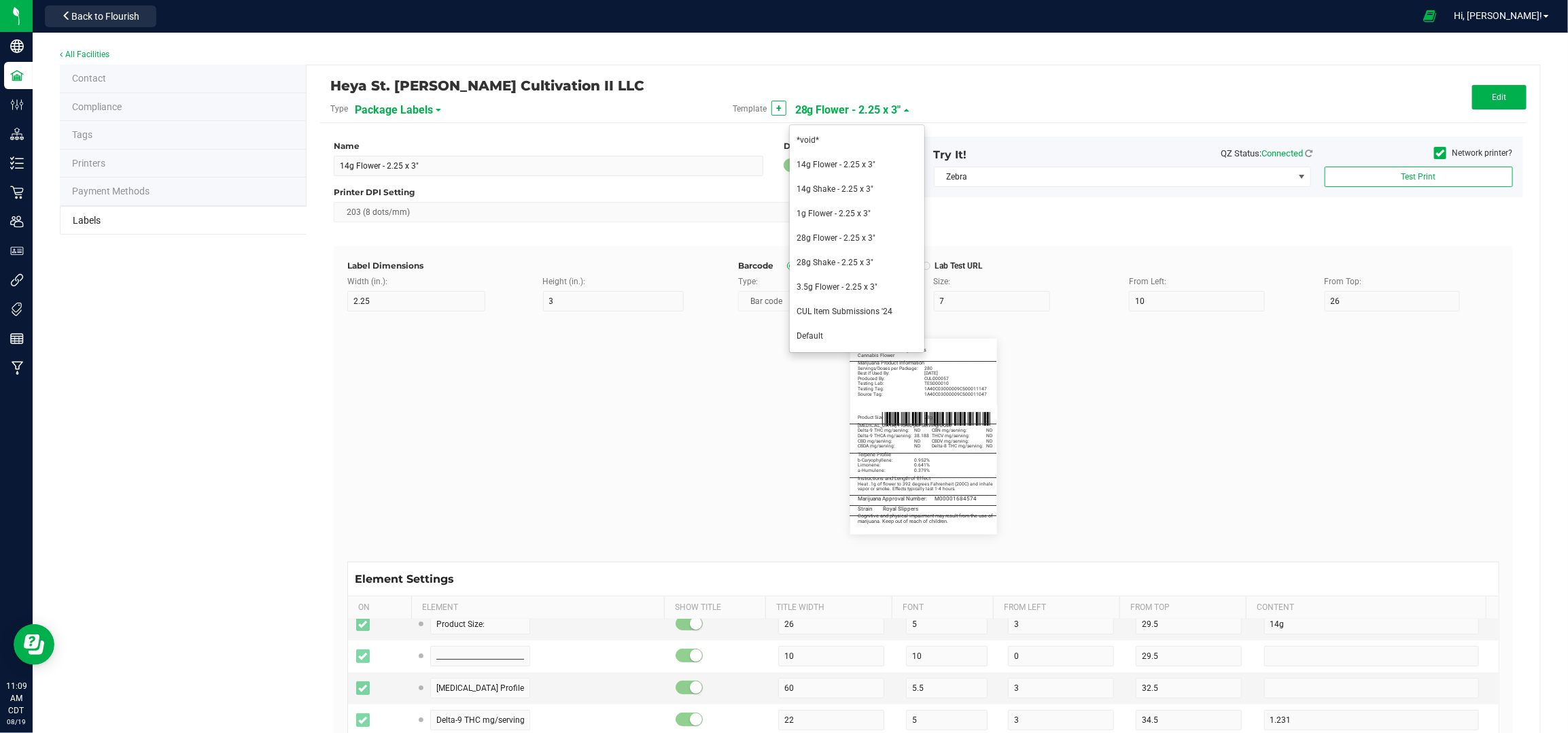
type input "0.378%"
type input "a-Humulene:"
type input "22"
type input "5"
type input "3"
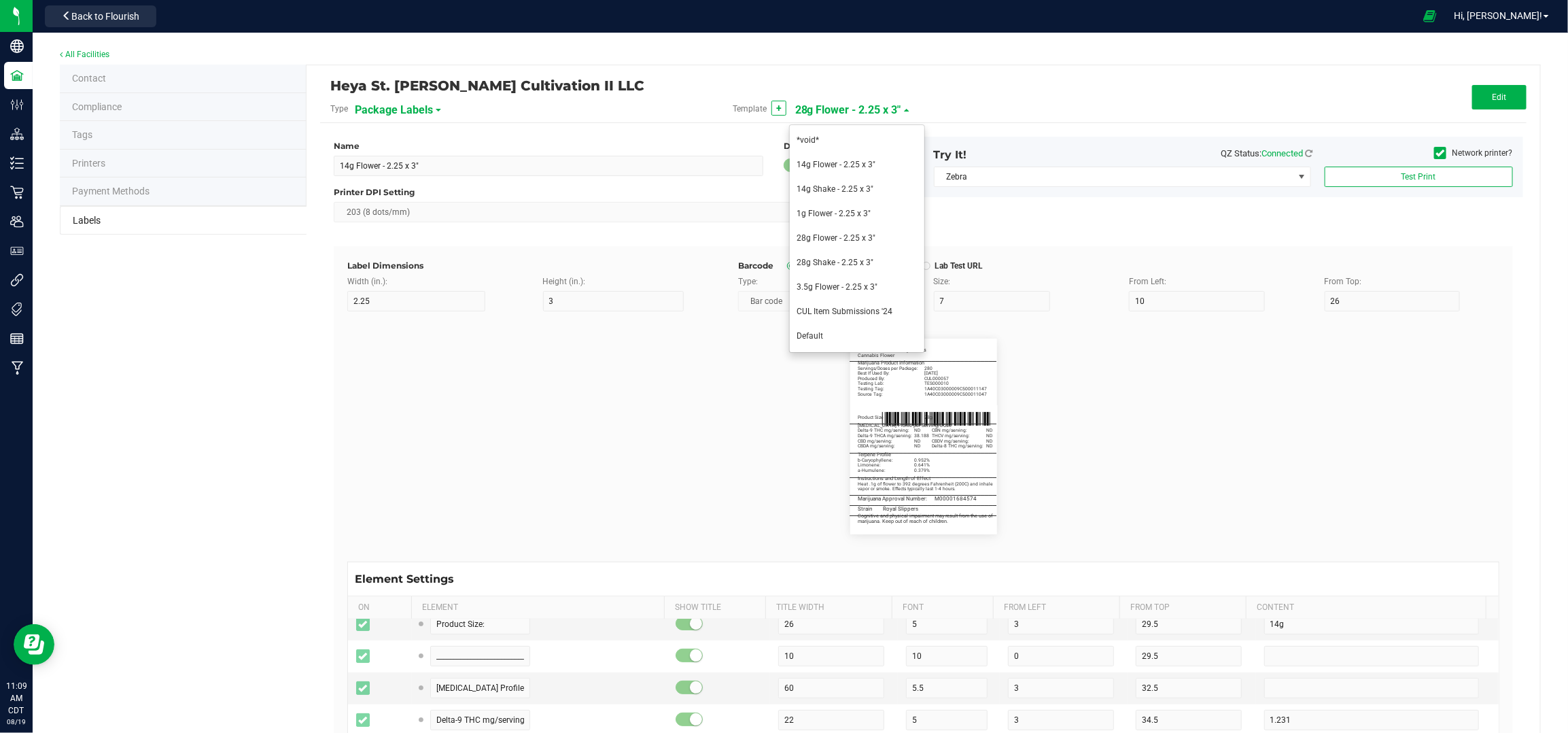
type input "50"
type input "0.263%"
type input "_____________________________________"
type input "10"
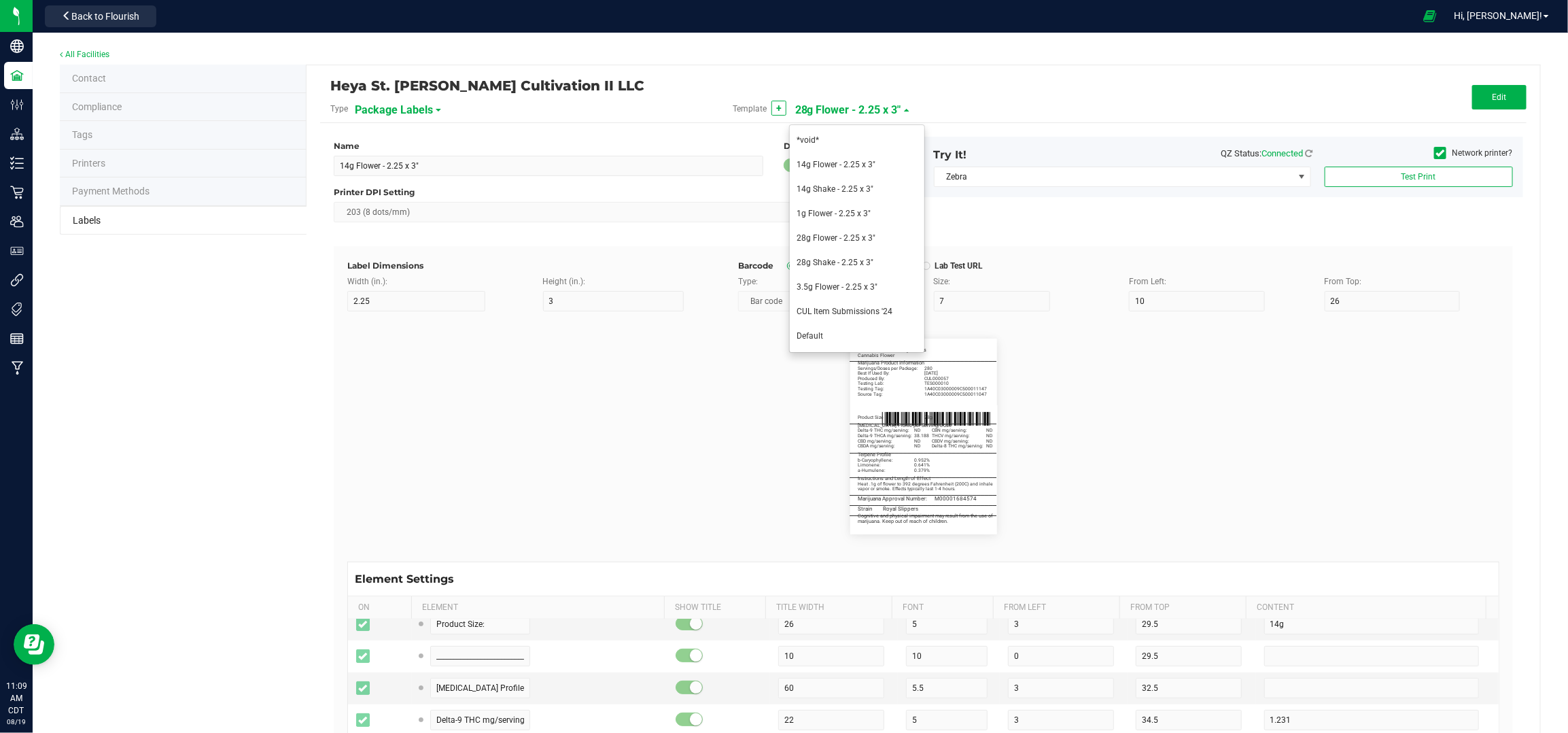
type input "0"
type input "50.25"
type input "Instructions and Length of Effect"
type input "5.5"
type input "53.25"
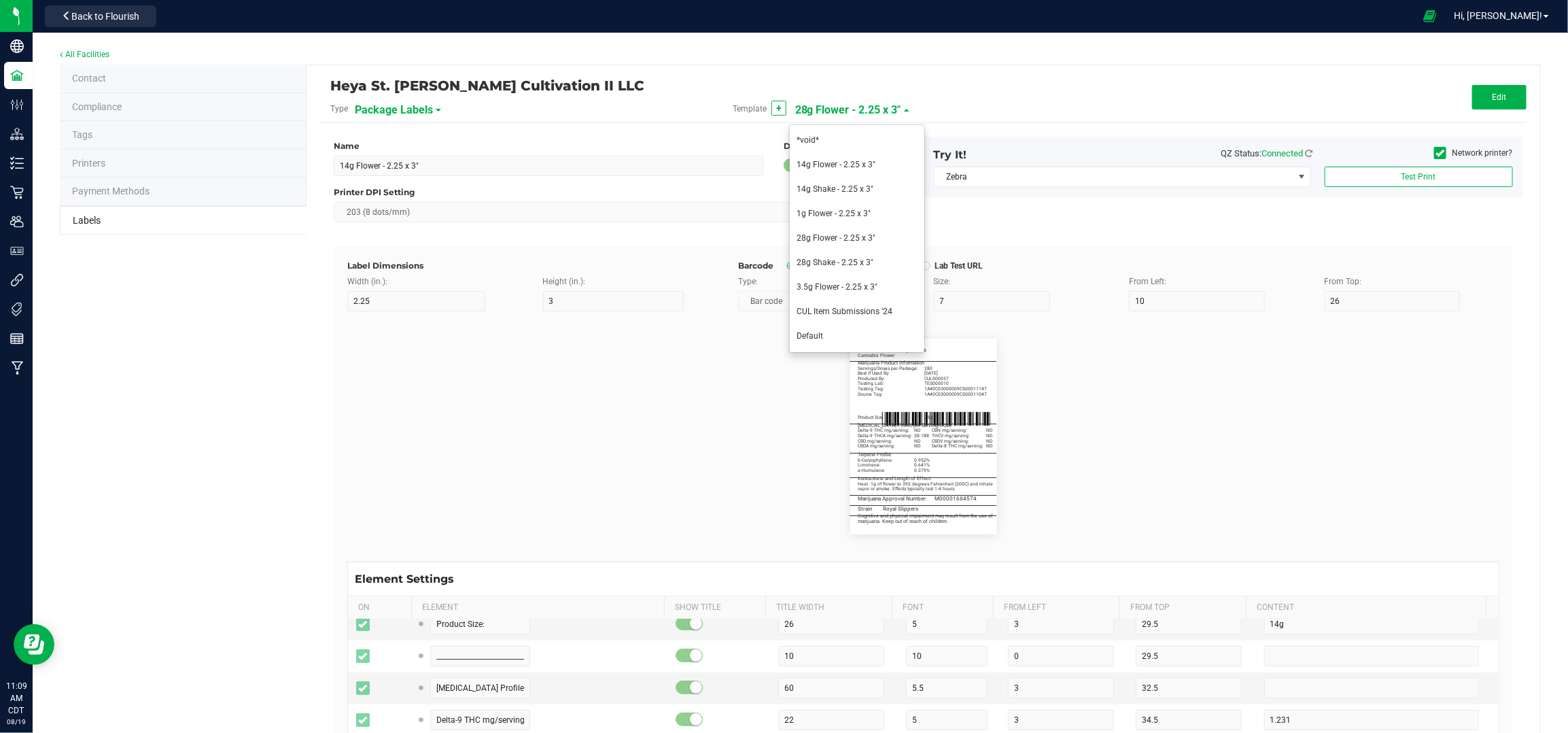
type input "Heat .1g of flower to 392 degrees Fahrenheit (200C) and inhale"
type input "55.25"
type input "vapor or smoke. Effects typically last 1-4 hours."
type input "60"
type input "5"
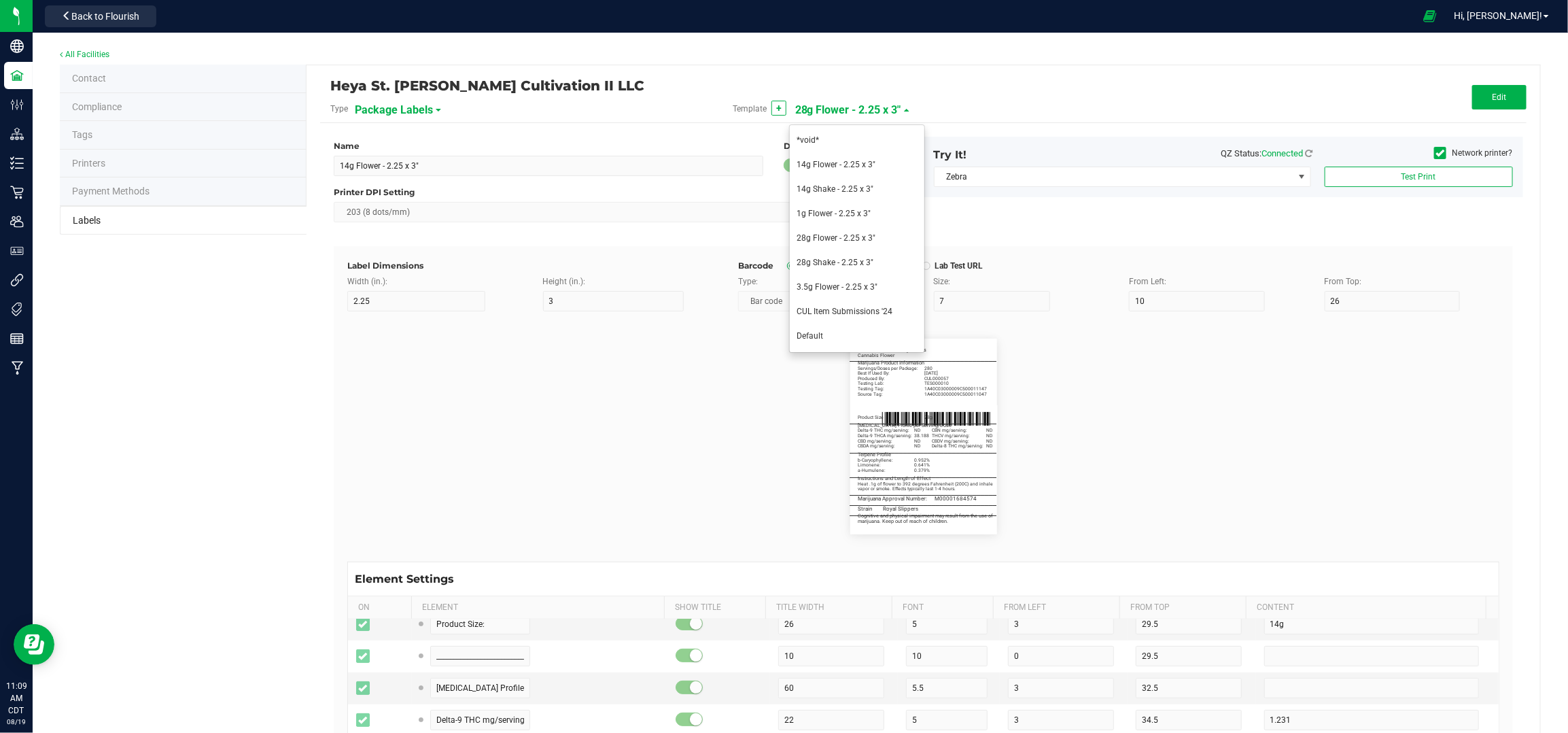
type input "3"
type input "_____________________________________"
type input "10"
type input "0"
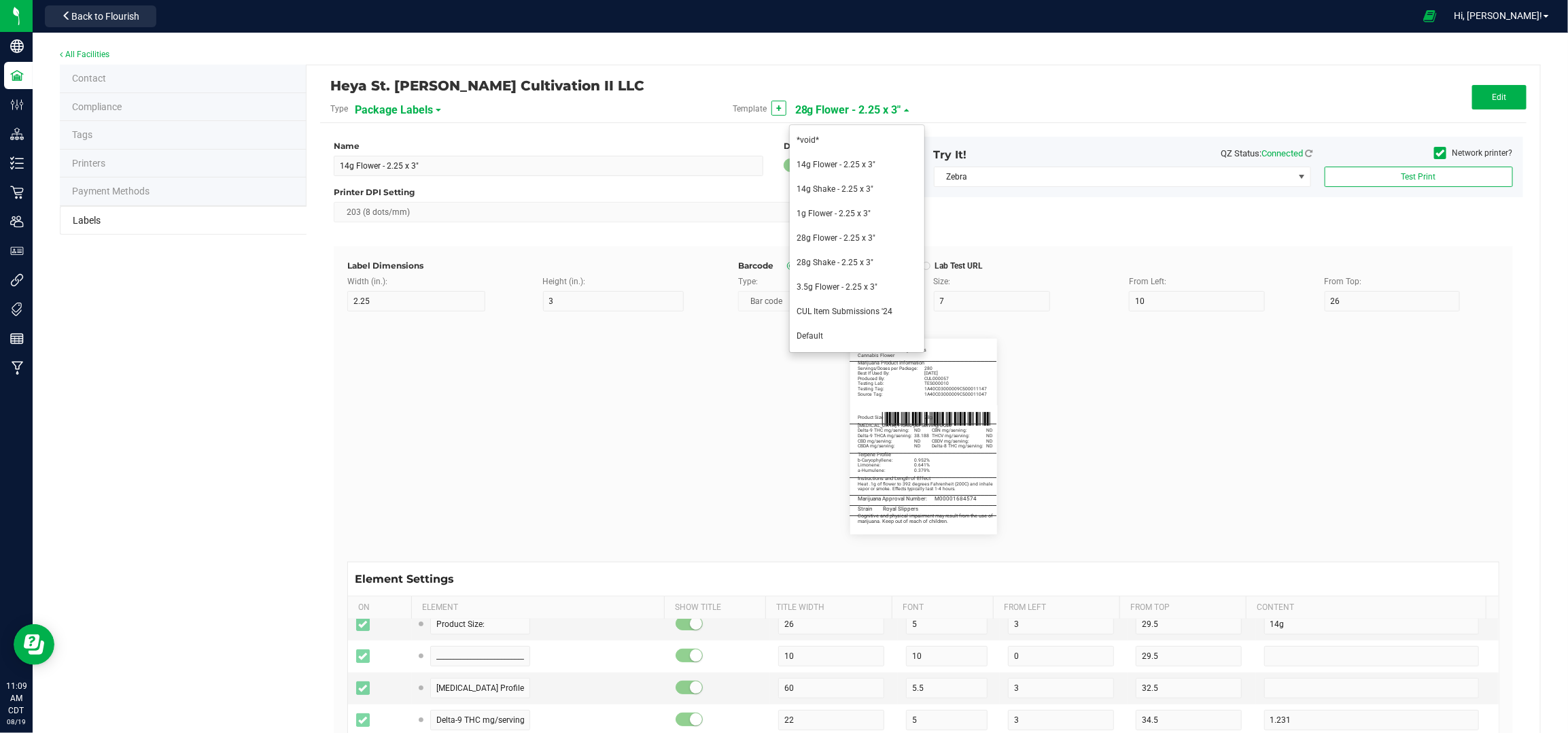
type input "57.25"
type input "Marijuana Approval Number:"
type input "30"
type input "6"
type input "3"
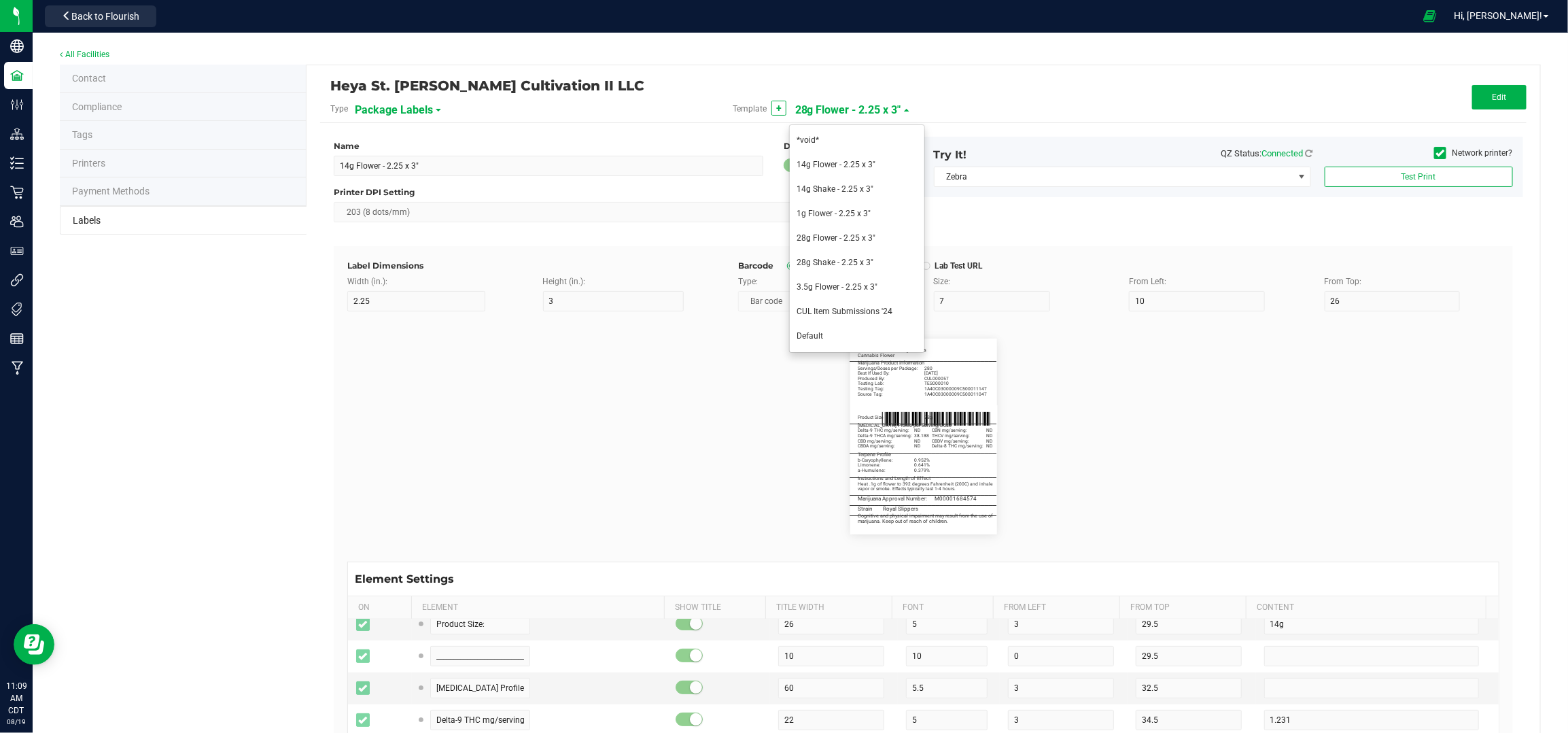
type input "60.75"
type input "M00002324480"
type input "_____________________________________"
type input "61.25"
type input "_____________________________________"
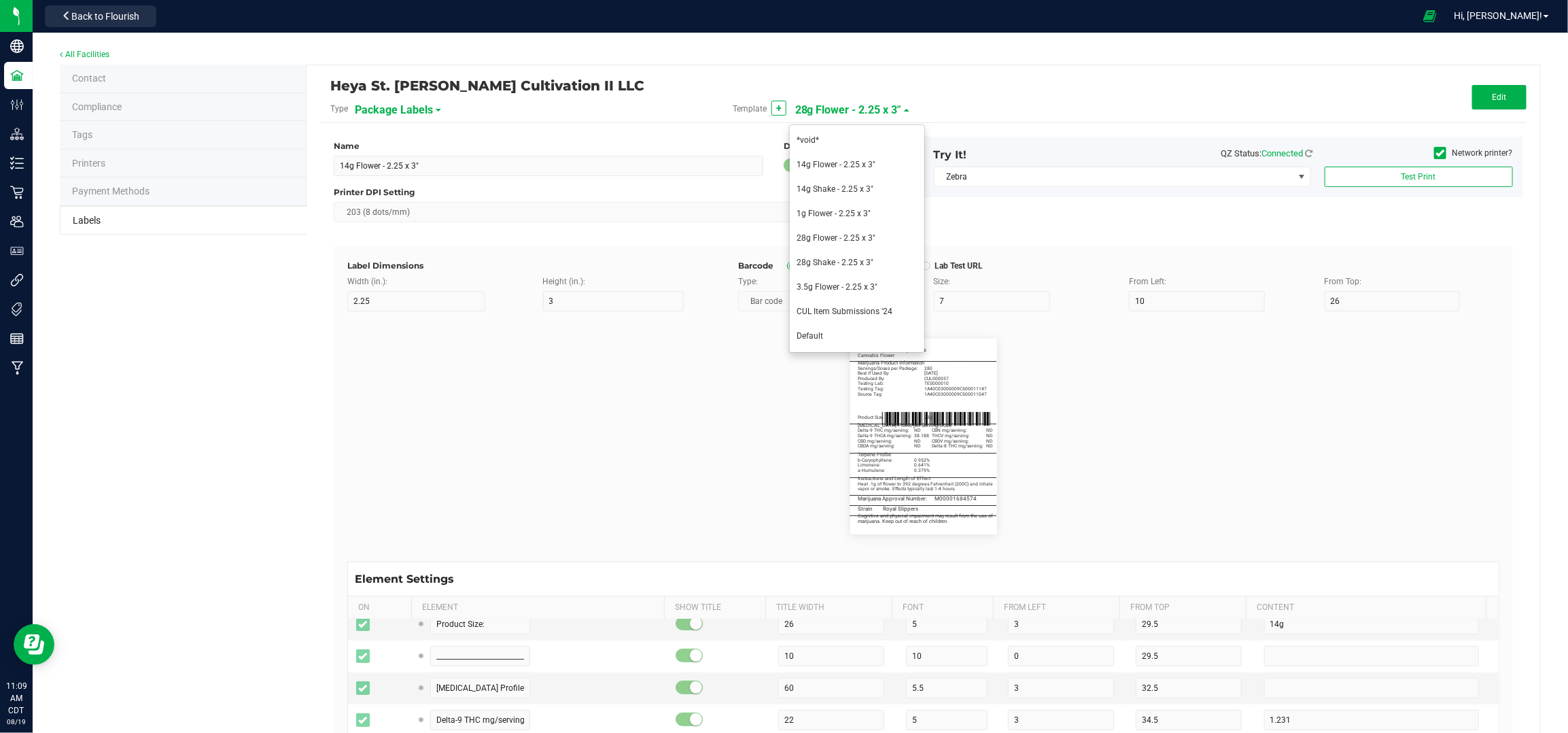
type input "10"
type input "0"
type input "65"
type input "69.75"
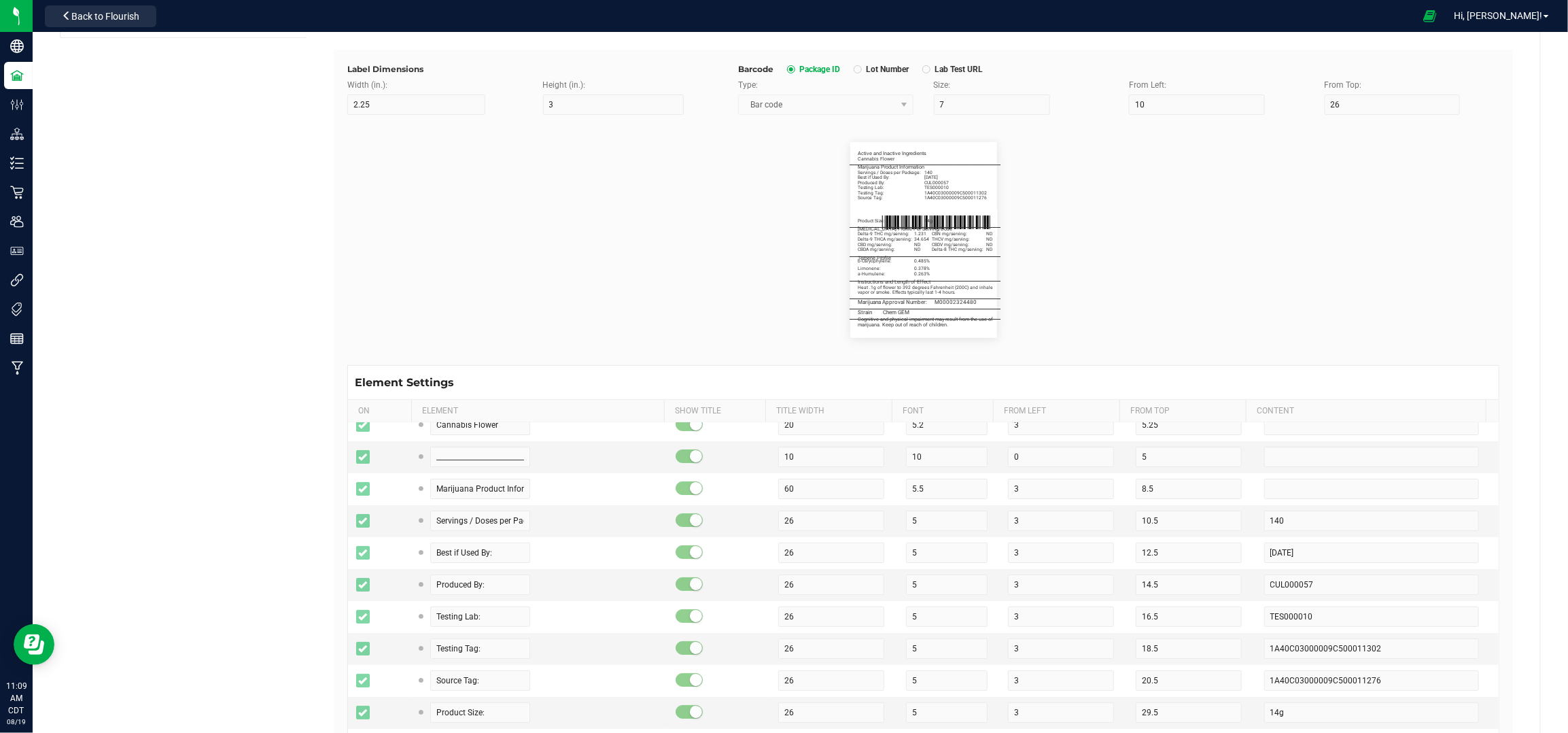
scroll to position [0, 0]
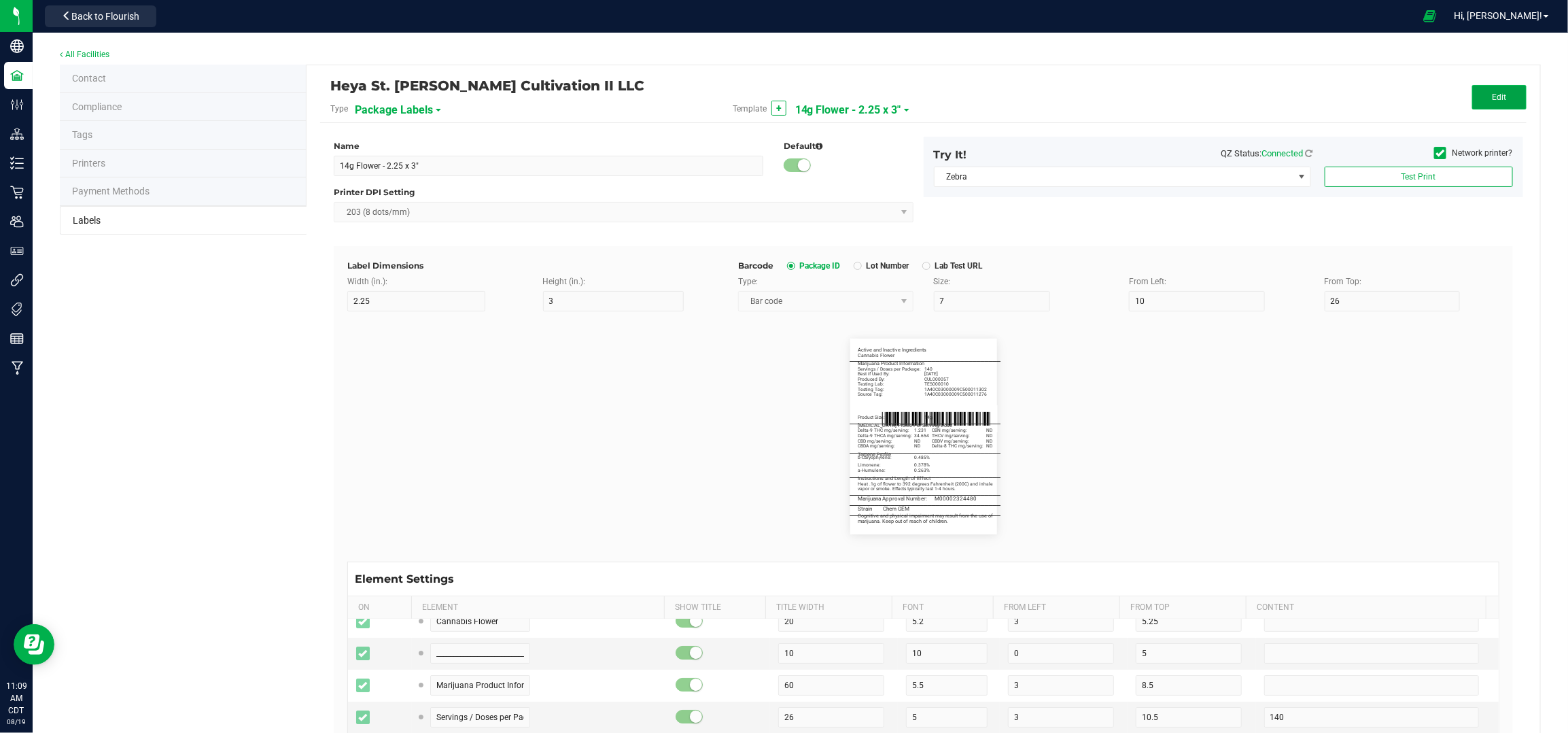
click at [1498, 102] on button "Edit" at bounding box center [1499, 97] width 54 height 24
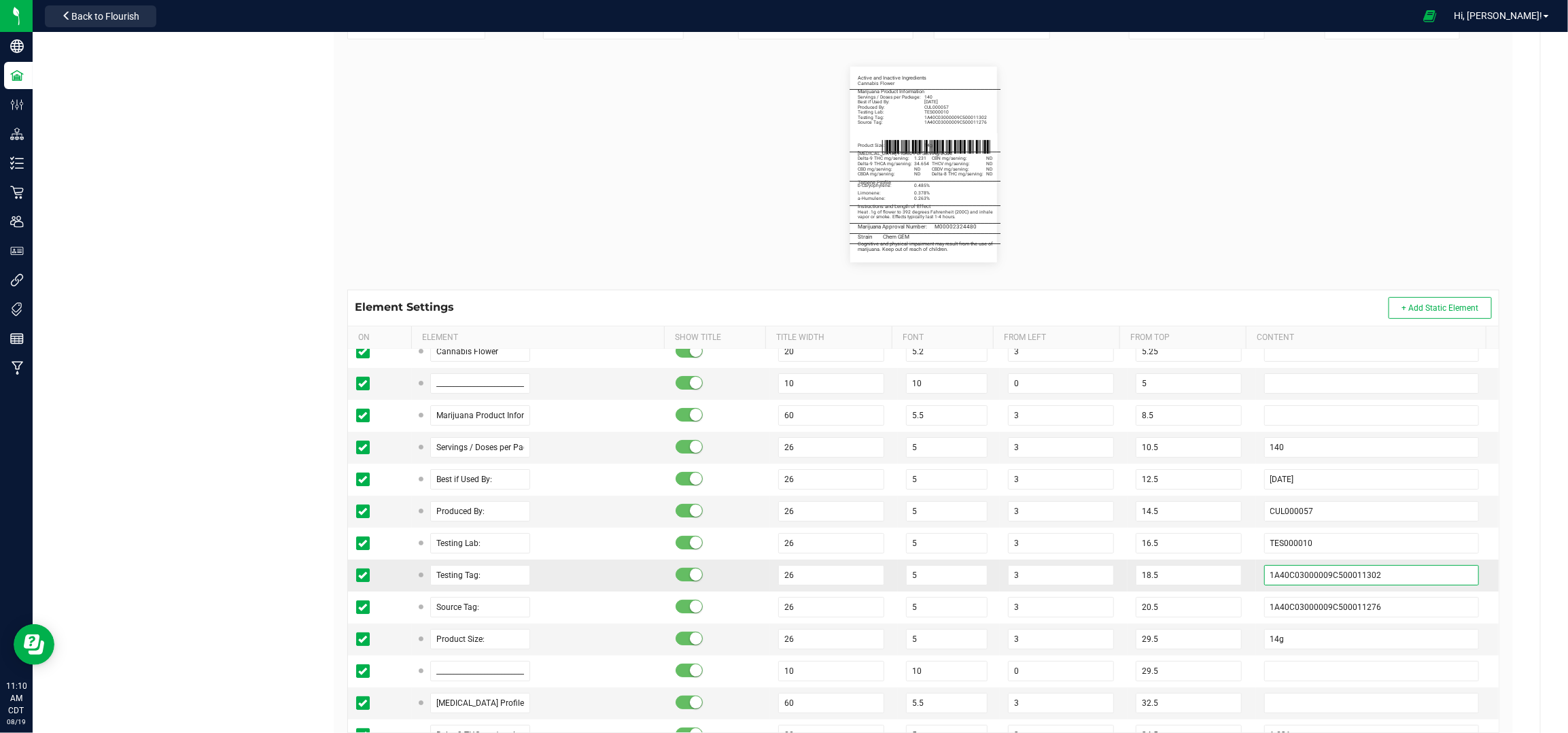
click at [1366, 578] on input "1A40C03000009C500011302" at bounding box center [1371, 575] width 216 height 21
type input "1A40C03000009C500011300"
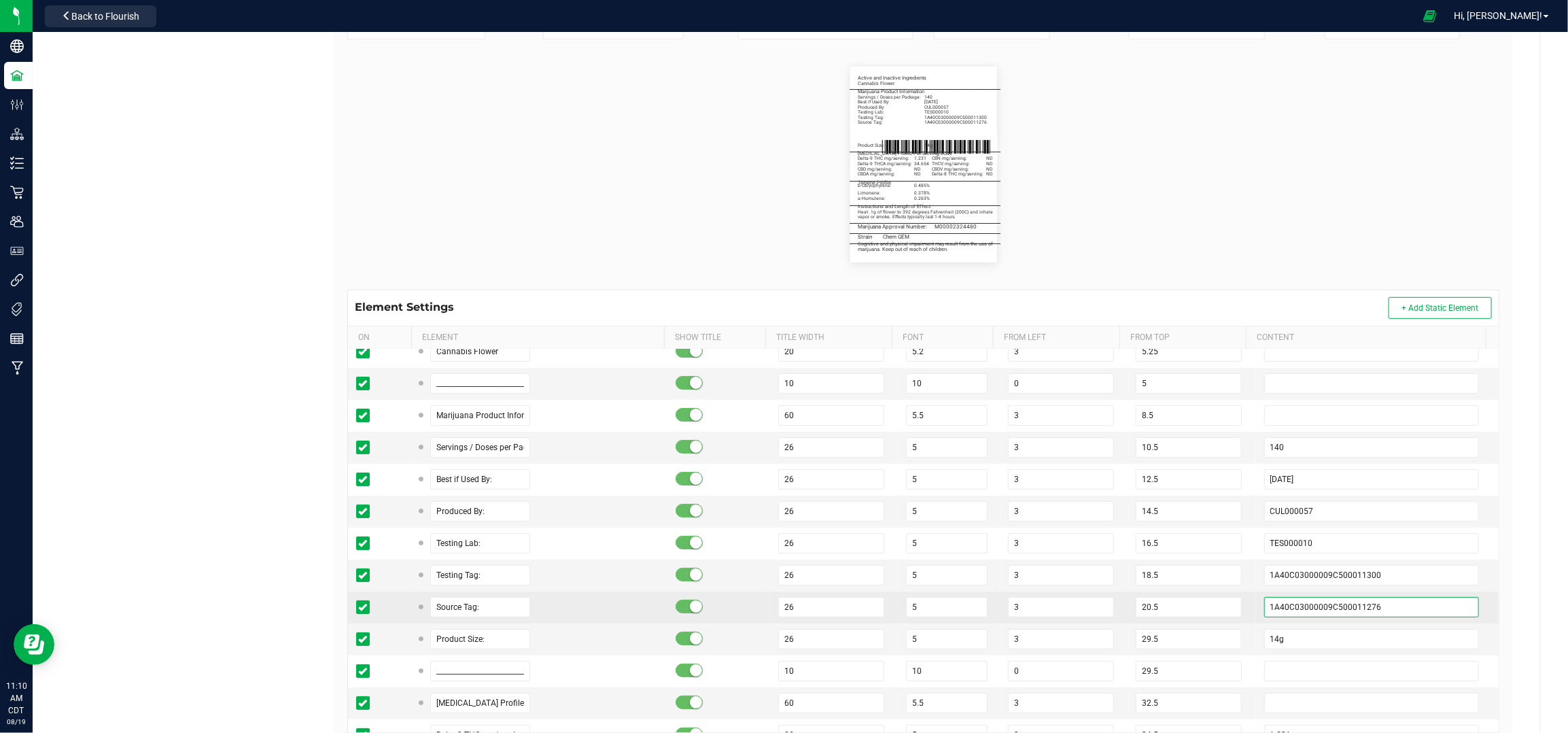
click at [1366, 607] on input "1A40C03000009C500011276" at bounding box center [1371, 607] width 216 height 21
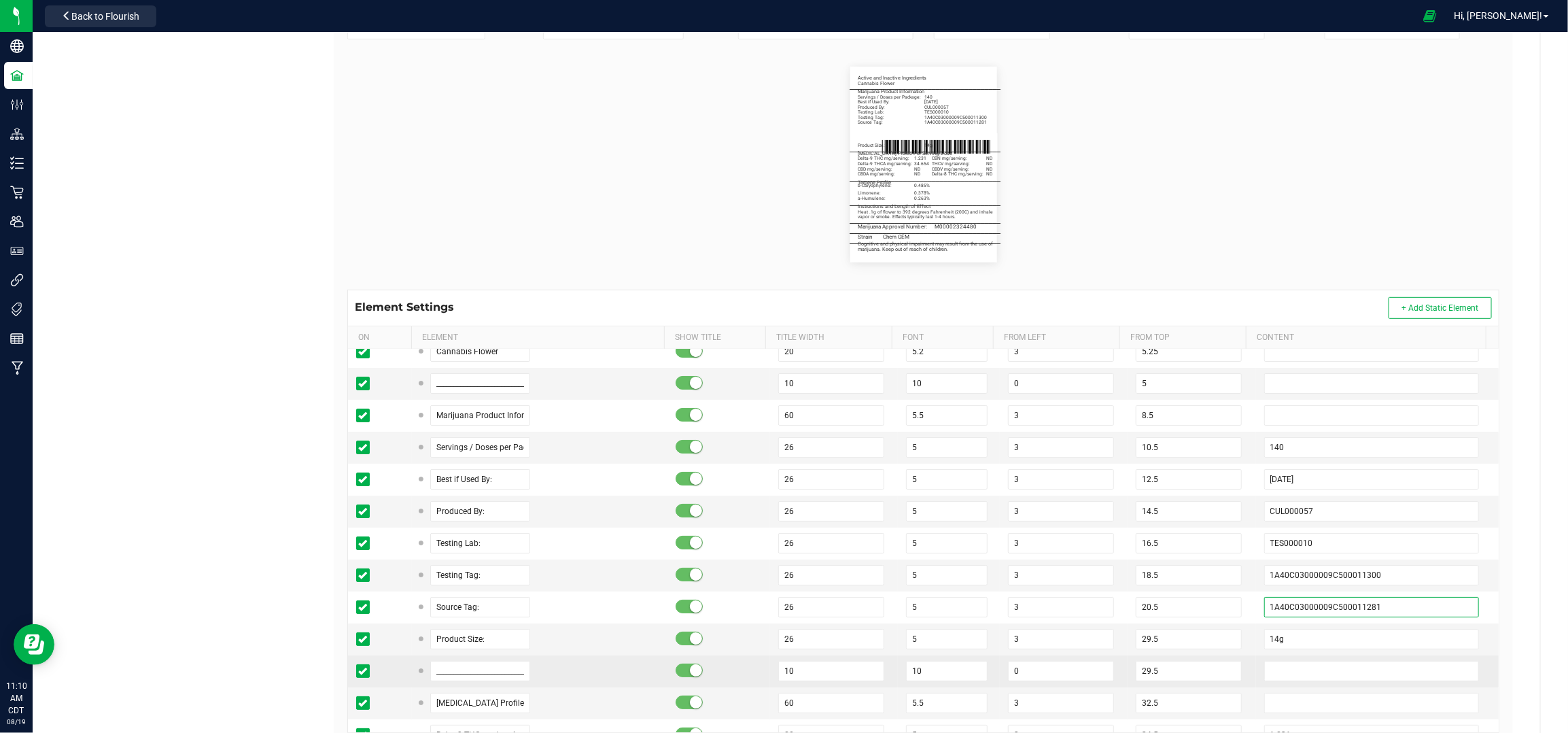
type input "1A40C03000009C500011281"
click at [1230, 676] on td "29.5" at bounding box center [1190, 671] width 127 height 32
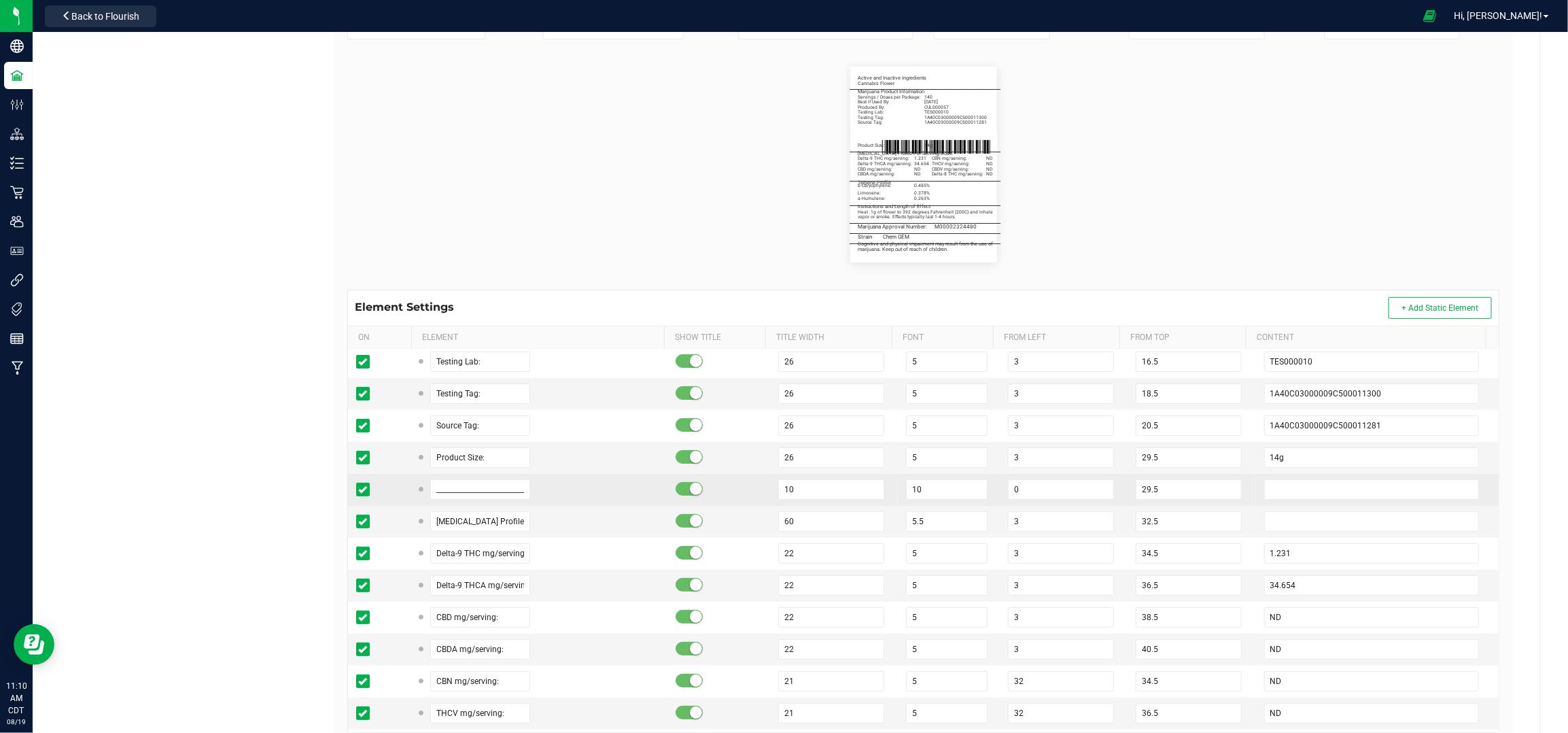
scroll to position [362, 0]
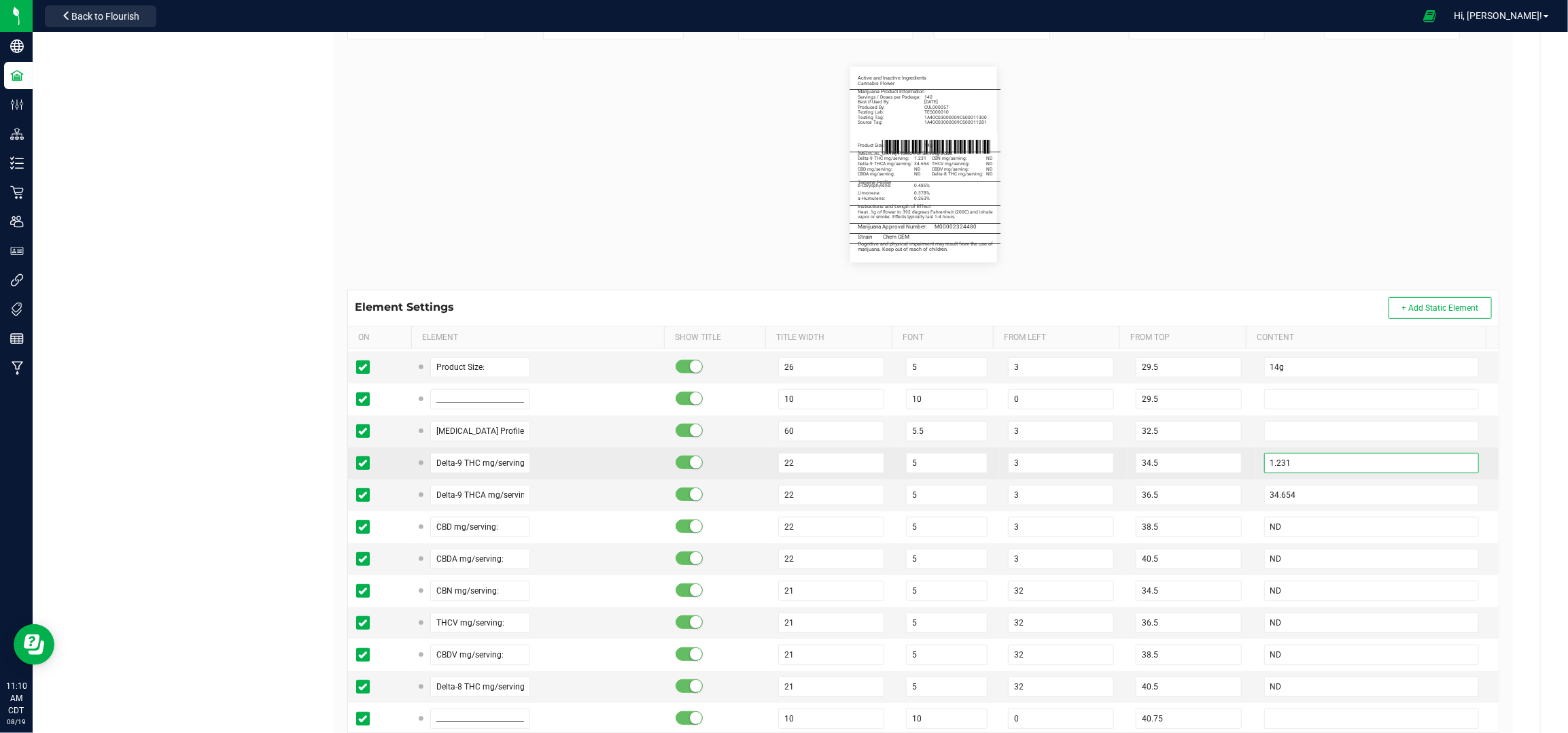
drag, startPoint x: 1275, startPoint y: 466, endPoint x: 1254, endPoint y: 466, distance: 21.0
click at [1264, 466] on input "1.231" at bounding box center [1371, 463] width 216 height 21
type input "1.033"
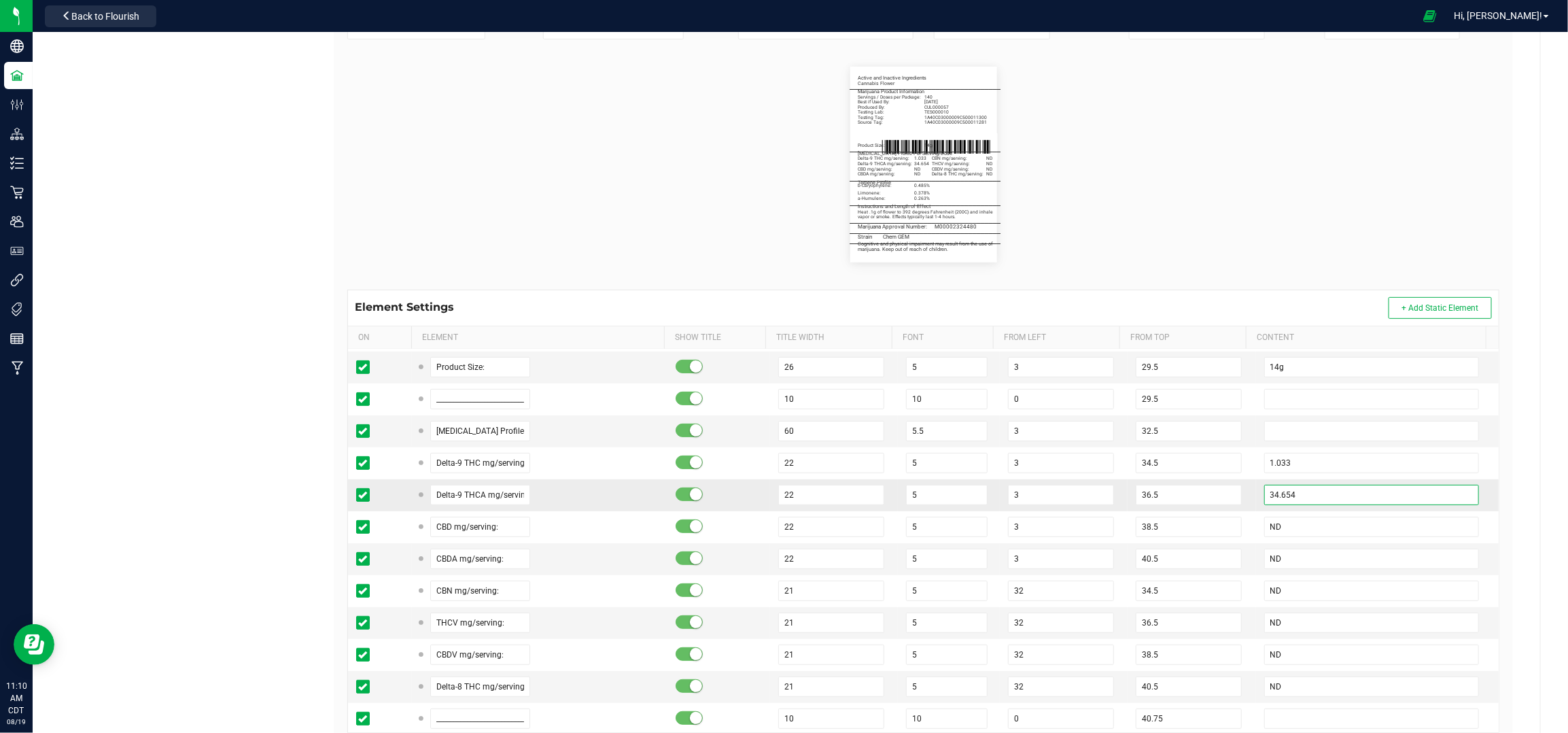
click at [1289, 500] on input "34.654" at bounding box center [1371, 494] width 216 height 21
drag, startPoint x: 1289, startPoint y: 500, endPoint x: 1239, endPoint y: 498, distance: 50.0
click at [1255, 500] on td "34.654" at bounding box center [1377, 494] width 243 height 32
type input "36.036"
click at [1255, 498] on td "36.036" at bounding box center [1377, 494] width 243 height 32
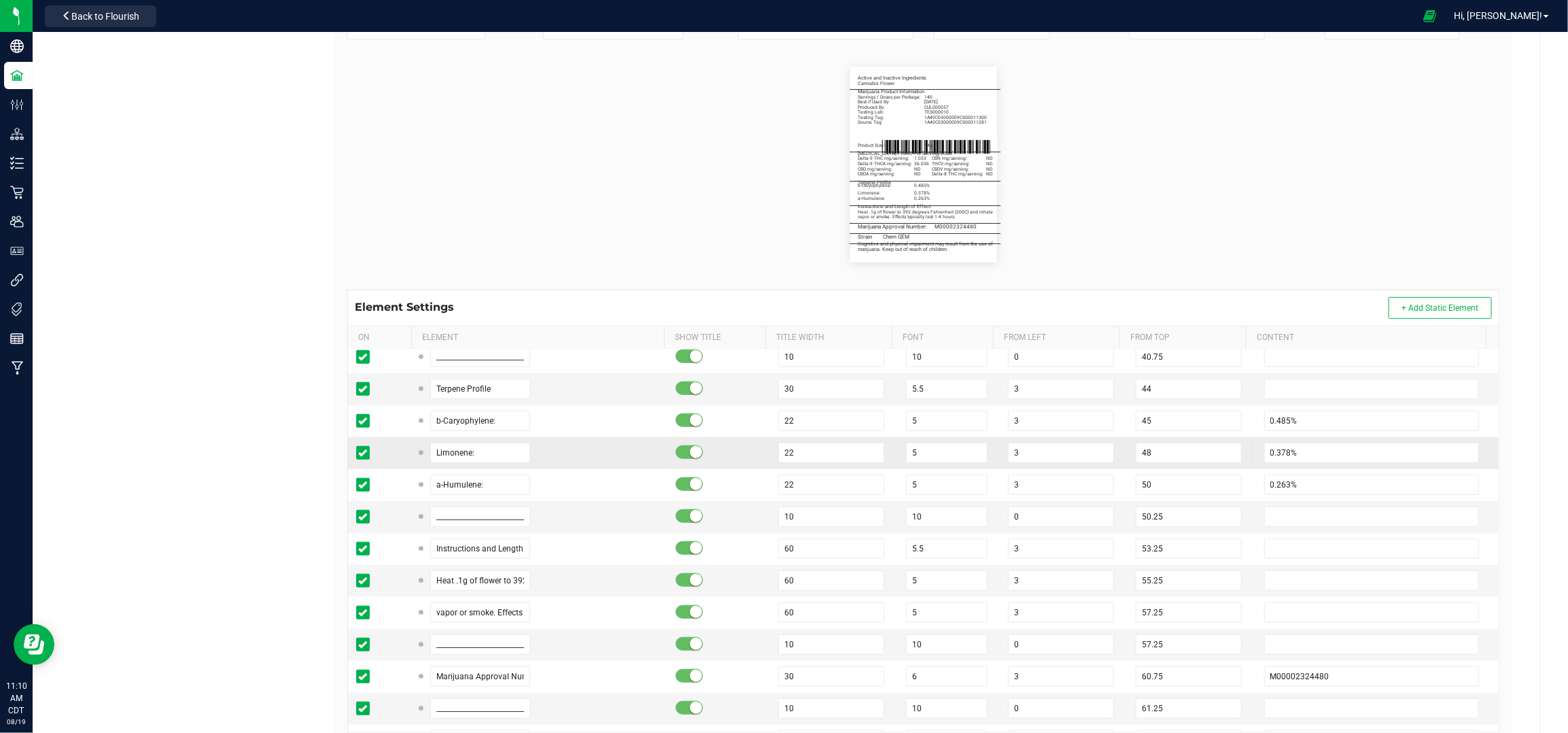
scroll to position [725, 0]
drag, startPoint x: 504, startPoint y: 419, endPoint x: 388, endPoint y: 435, distance: 117.1
click at [388, 435] on tr "b-Caryophylene: 22 5 3 45 0.485%" at bounding box center [923, 420] width 1151 height 32
drag, startPoint x: 488, startPoint y: 454, endPoint x: 415, endPoint y: 465, distance: 73.8
click at [415, 465] on td "Limonene:" at bounding box center [539, 452] width 256 height 32
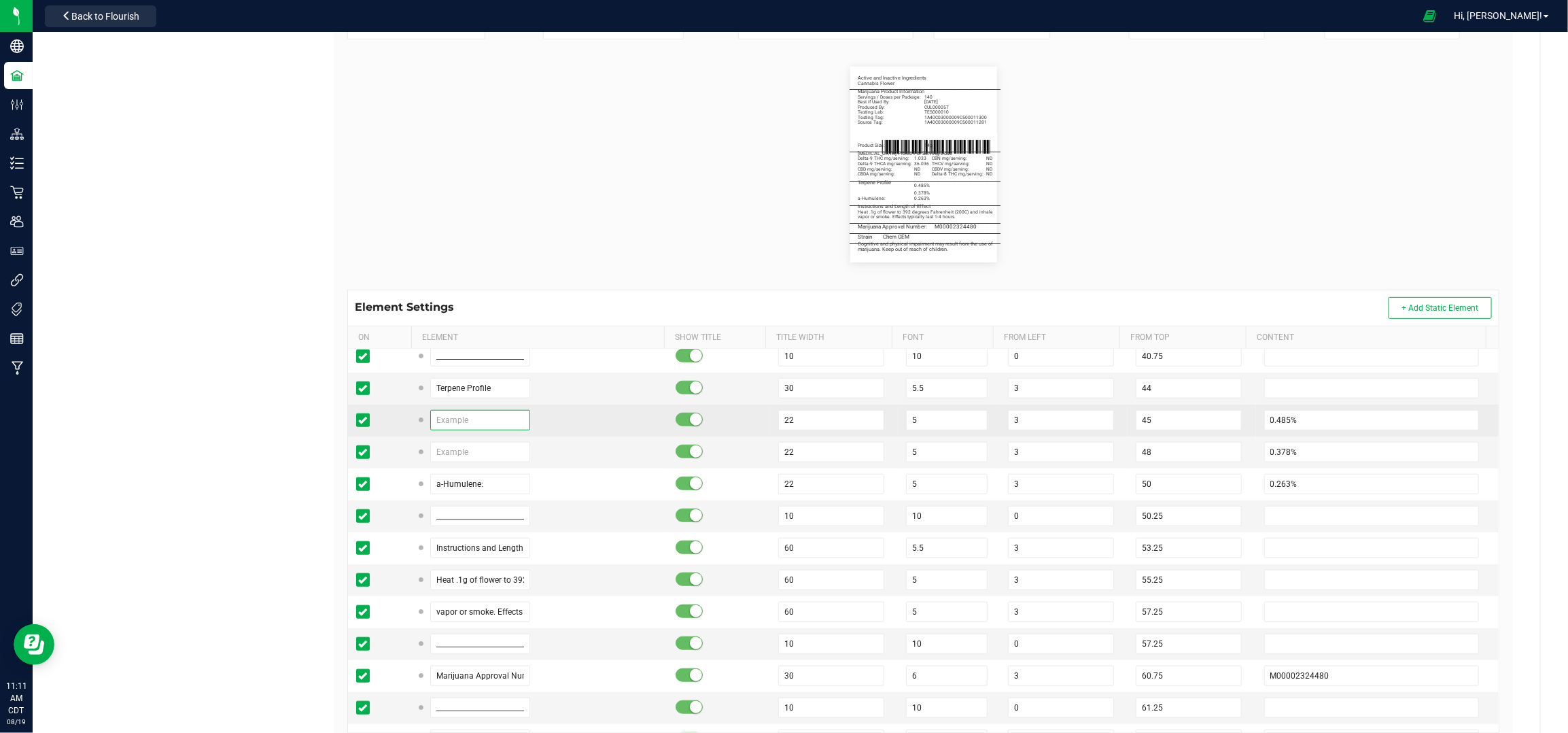
click at [465, 424] on input "text" at bounding box center [480, 420] width 100 height 21
paste input "Limonene:"
type input "Limonene:"
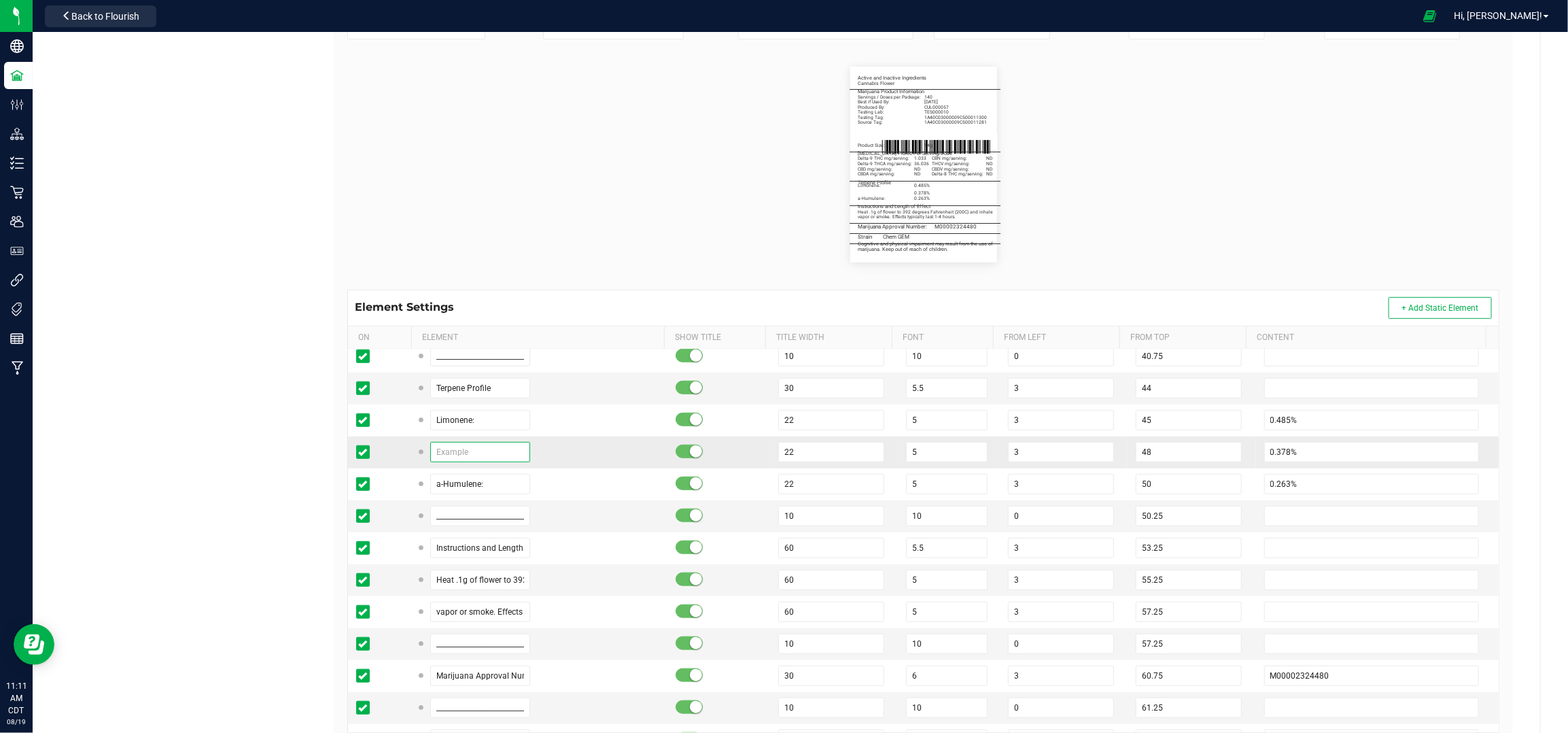
click at [492, 455] on input "text" at bounding box center [480, 452] width 100 height 21
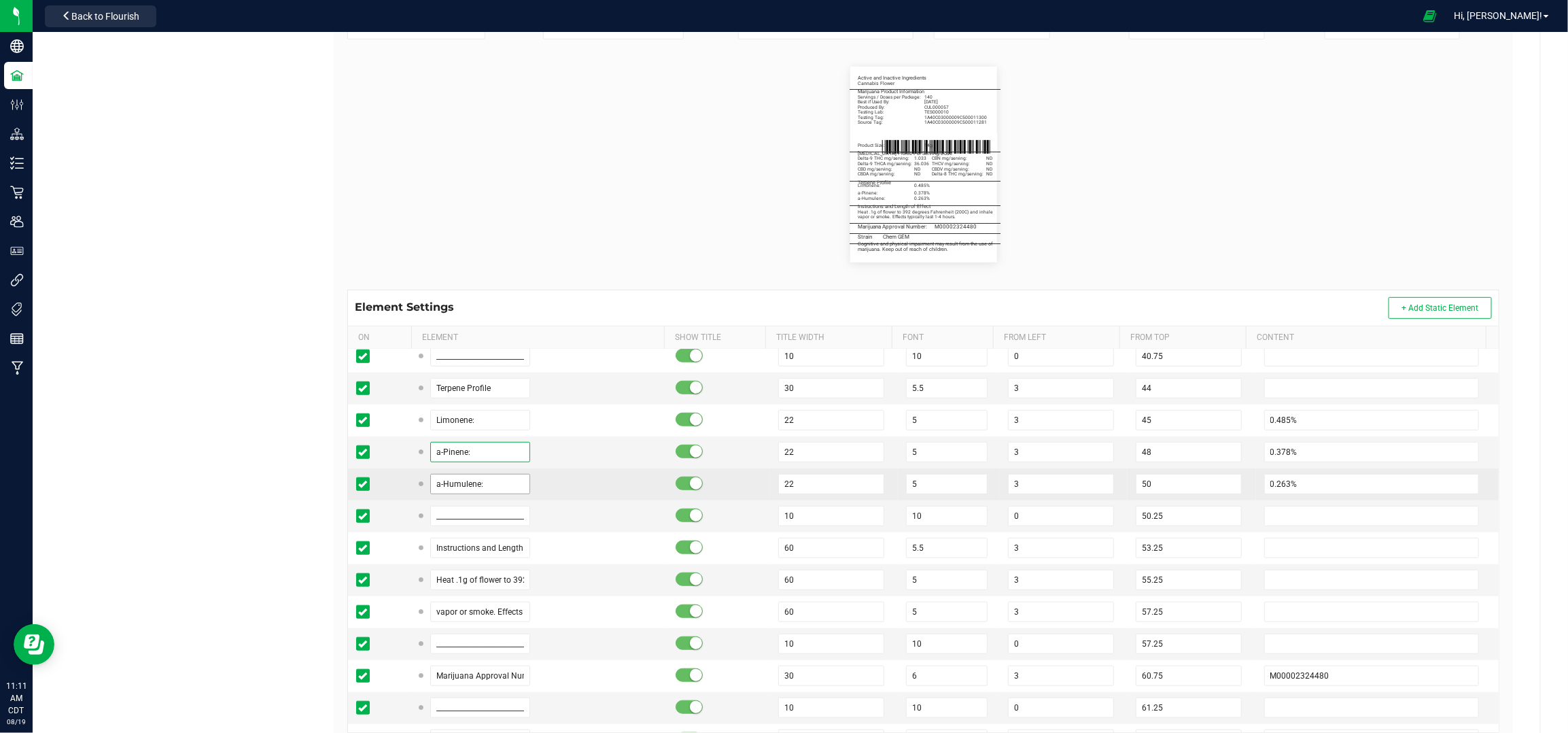
type input "a-Pinene:"
drag, startPoint x: 489, startPoint y: 482, endPoint x: 430, endPoint y: 484, distance: 59.0
click at [430, 484] on input "a-Humulene:" at bounding box center [480, 484] width 100 height 21
type input "b-Pinene:"
drag, startPoint x: 1246, startPoint y: 499, endPoint x: 1239, endPoint y: 497, distance: 7.3
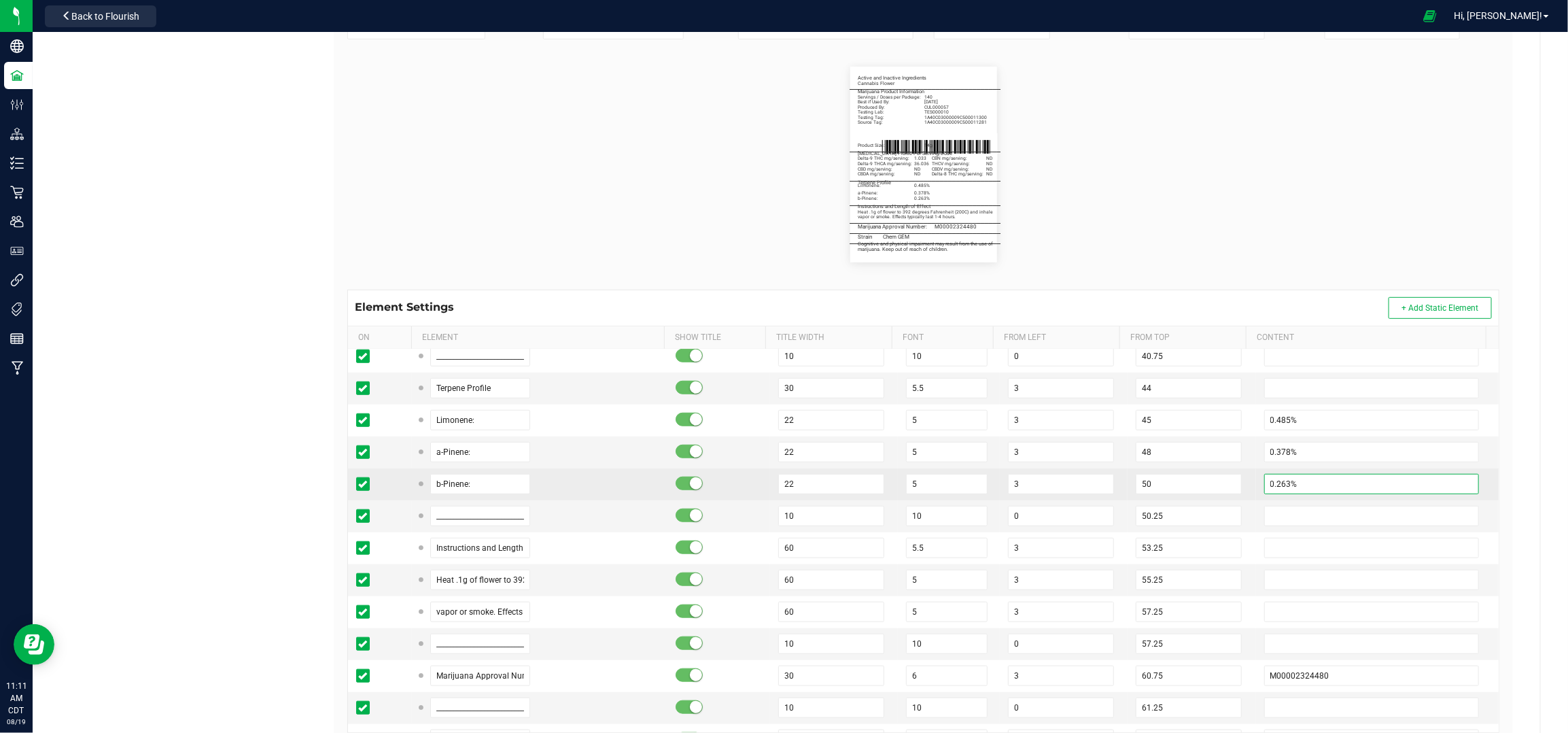
click at [1255, 497] on td "0.263%" at bounding box center [1377, 484] width 243 height 32
type input "0.201%"
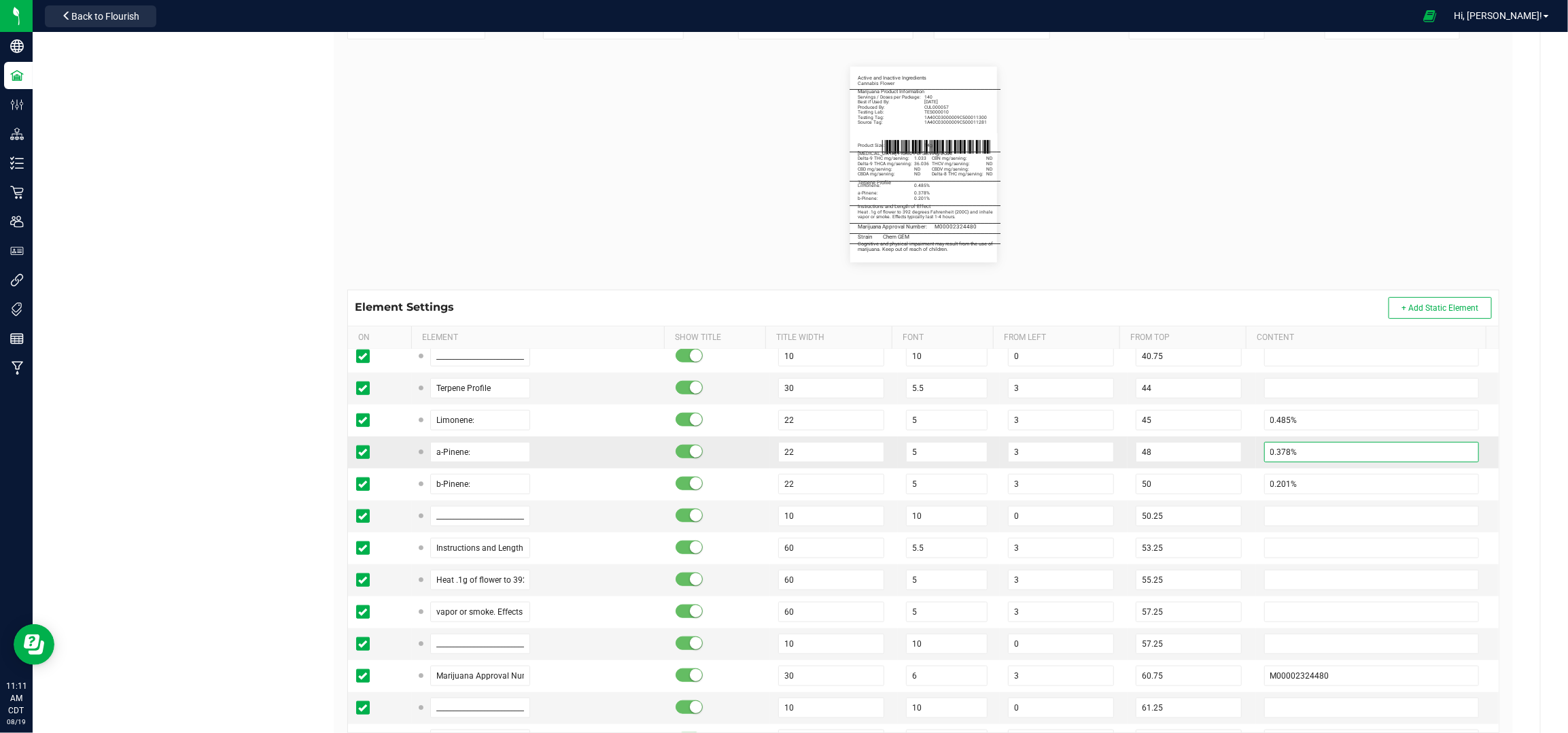
drag, startPoint x: 1283, startPoint y: 452, endPoint x: 1239, endPoint y: 454, distance: 44.0
click at [1255, 454] on td "0.378%" at bounding box center [1377, 452] width 243 height 32
type input "0.219%"
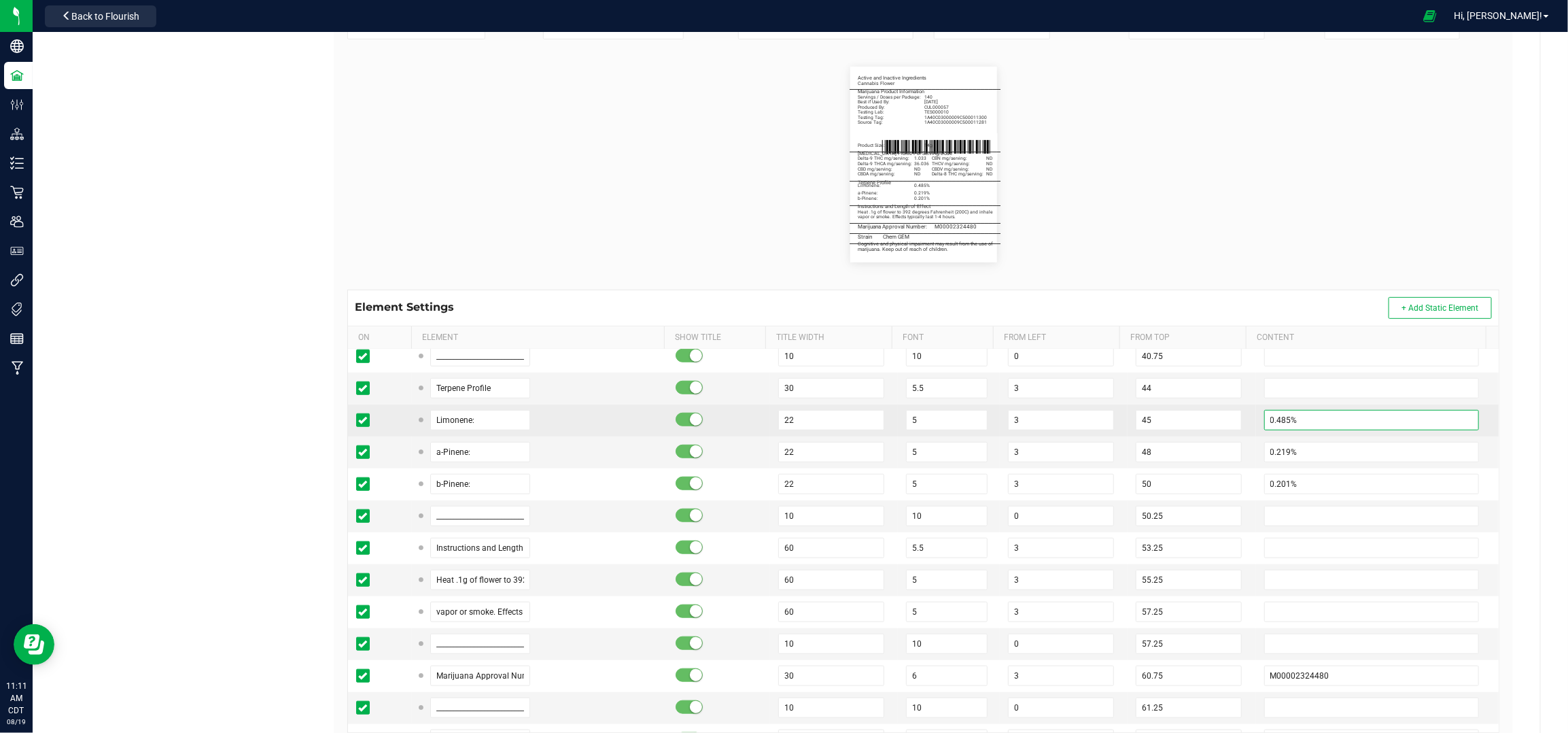
drag, startPoint x: 1286, startPoint y: 428, endPoint x: 1232, endPoint y: 425, distance: 54.1
click at [1255, 425] on td "0.485%" at bounding box center [1377, 420] width 243 height 32
type input "1.003%"
click at [1230, 424] on td "45" at bounding box center [1190, 420] width 127 height 32
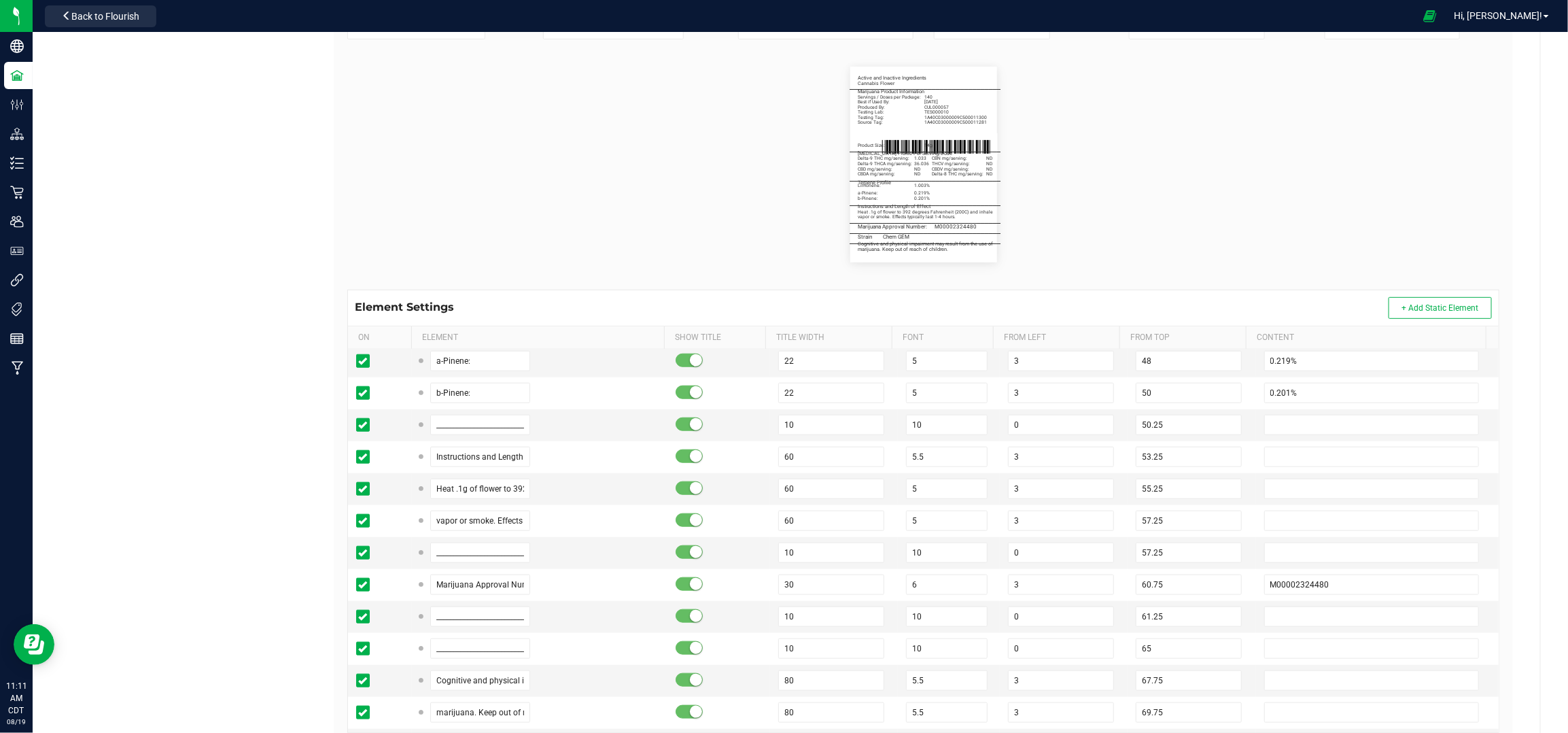
scroll to position [907, 0]
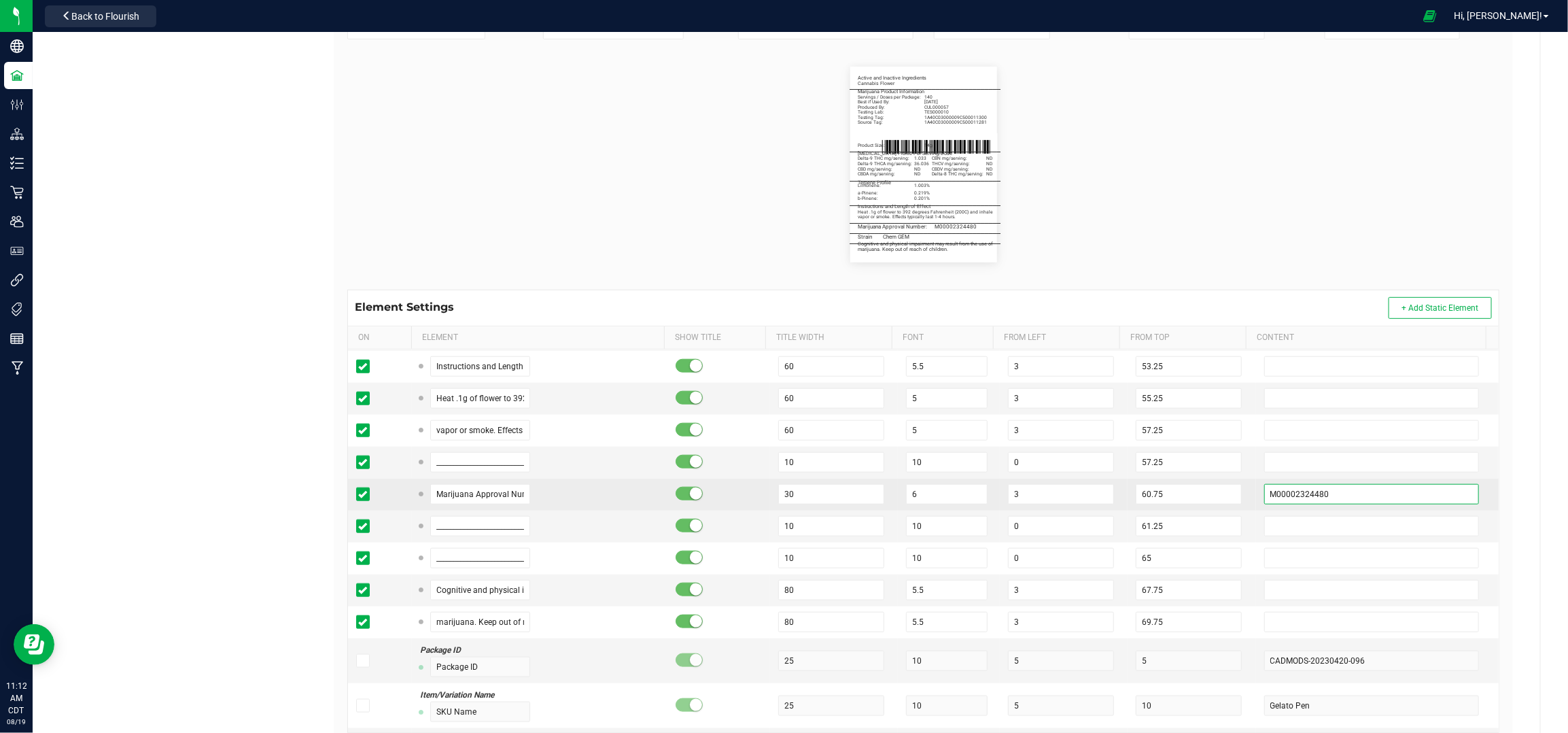
drag, startPoint x: 1316, startPoint y: 498, endPoint x: 1242, endPoint y: 502, distance: 74.1
click at [1218, 502] on tr "Marijuana Approval Number: 30 6 3 60.75 M00002324480" at bounding box center [923, 494] width 1151 height 32
paste input "1684917"
type input "M00001684917"
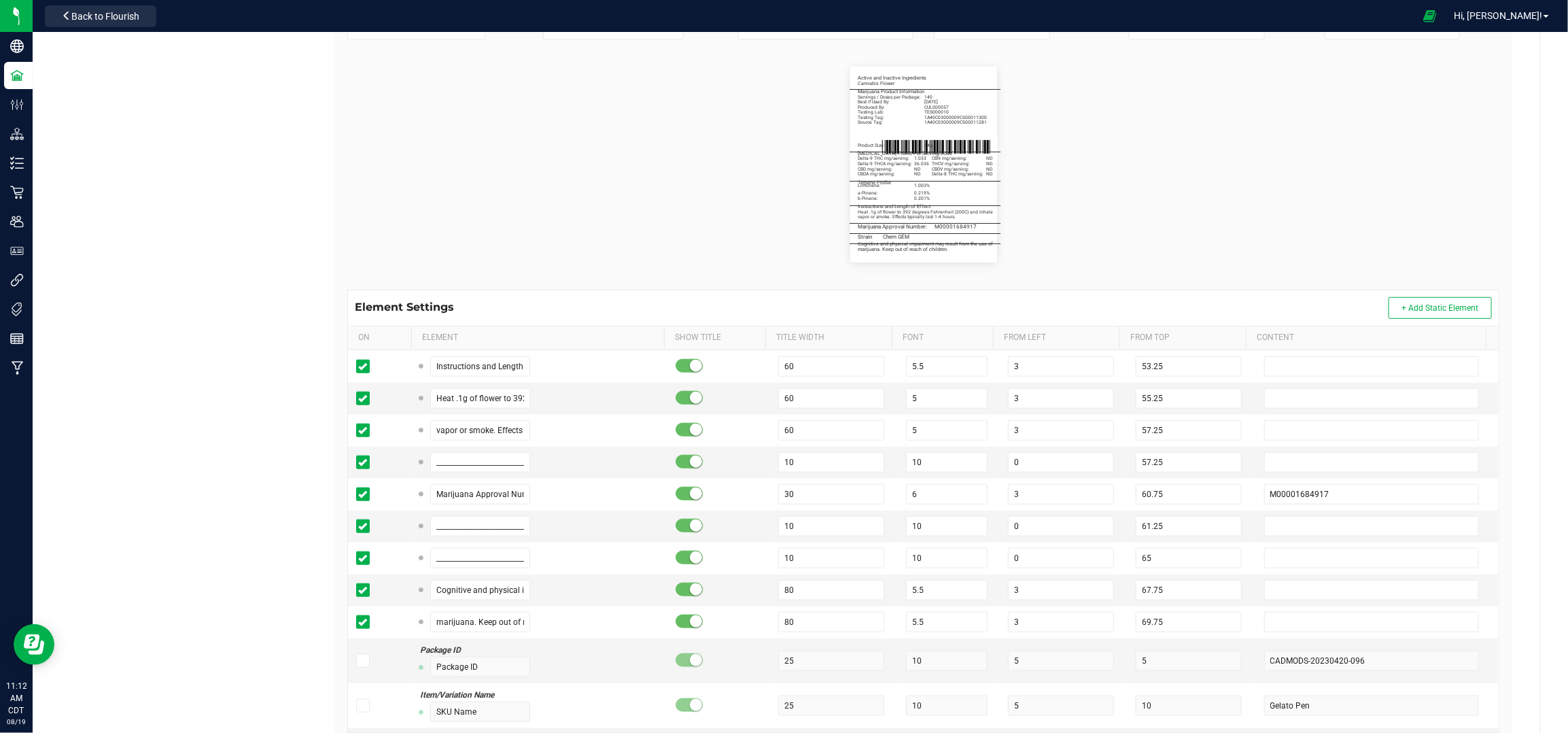
click at [1334, 176] on flourish-label-viewer "Strain Chem GEM Active and Inactive Ingredients Cannabis Flower _______________…" at bounding box center [922, 164] width 1152 height 196
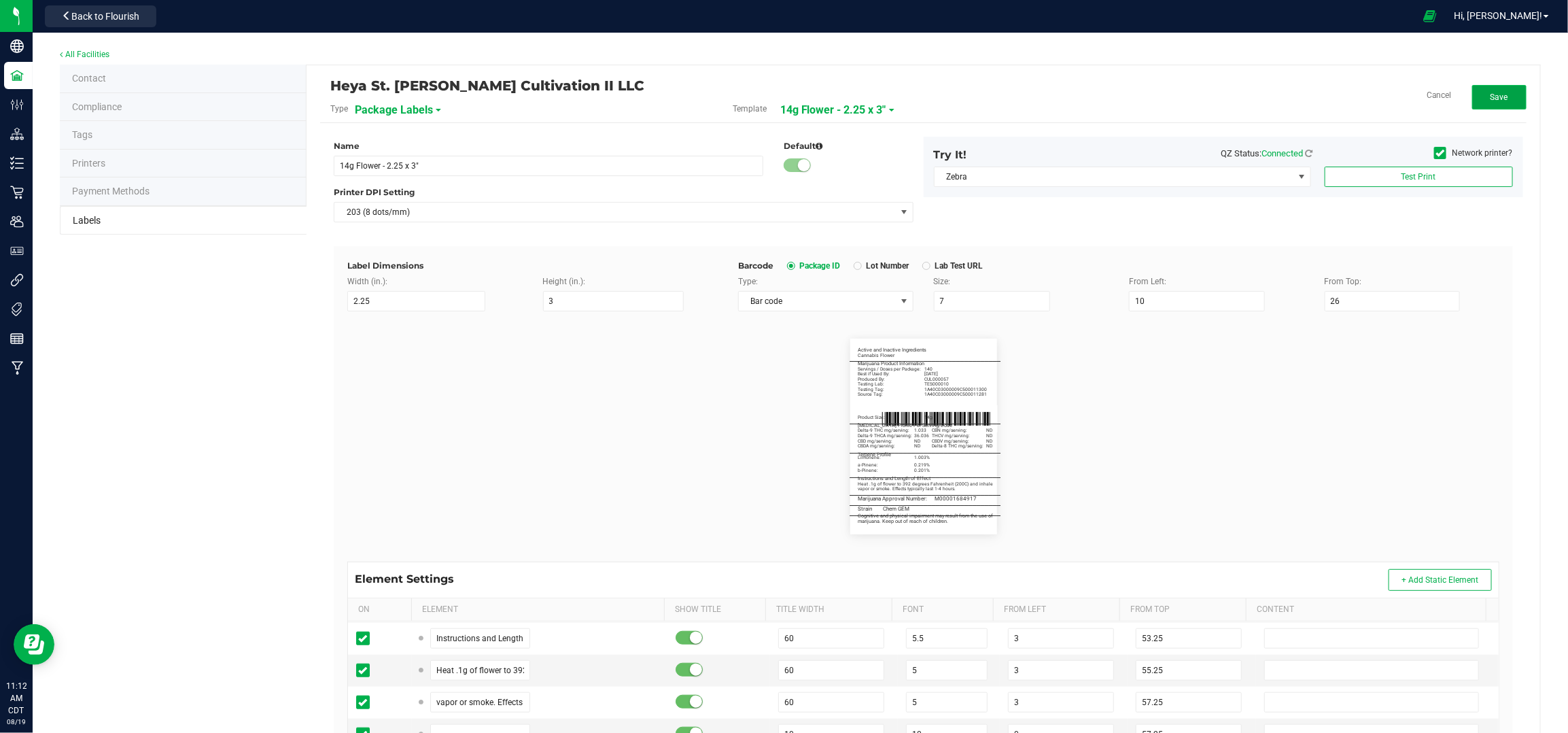
click at [1475, 97] on button "Save" at bounding box center [1499, 97] width 54 height 24
